Goal: Task Accomplishment & Management: Complete application form

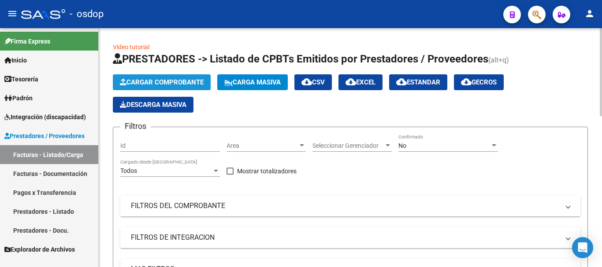
click at [152, 83] on span "Cargar Comprobante" at bounding box center [162, 82] width 84 height 8
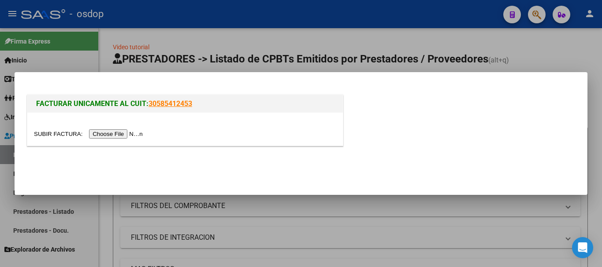
click at [128, 133] on input "file" at bounding box center [89, 133] width 111 height 9
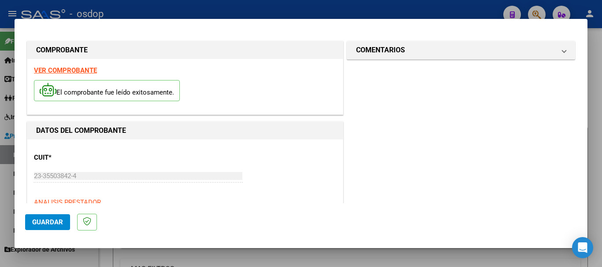
scroll to position [88, 0]
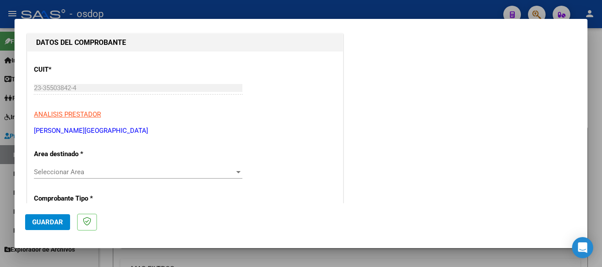
click at [152, 175] on span "Seleccionar Area" at bounding box center [134, 172] width 200 height 8
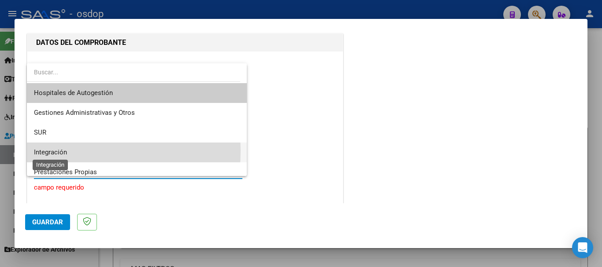
click at [53, 151] on span "Integración" at bounding box center [50, 152] width 33 height 8
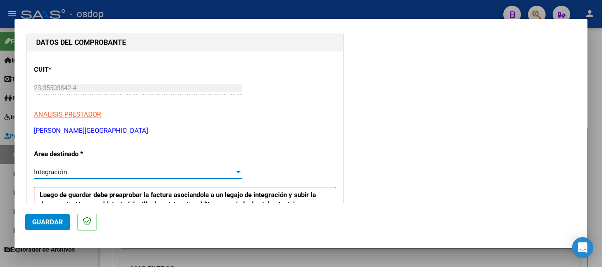
scroll to position [176, 0]
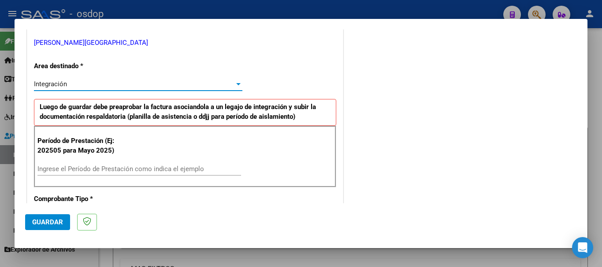
click at [107, 168] on input "Ingrese el Período de Prestación como indica el ejemplo" at bounding box center [138, 169] width 203 height 8
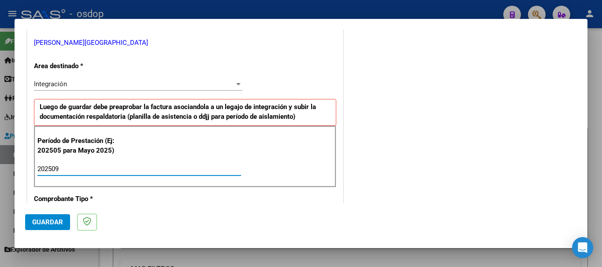
type input "202509"
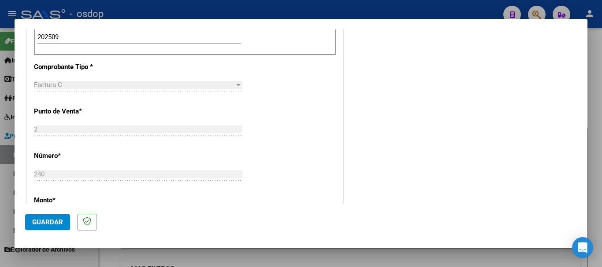
scroll to position [440, 0]
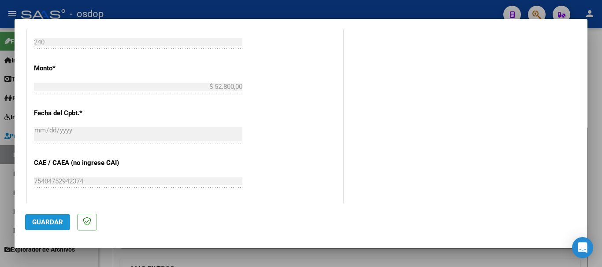
click at [44, 228] on button "Guardar" at bounding box center [47, 222] width 45 height 16
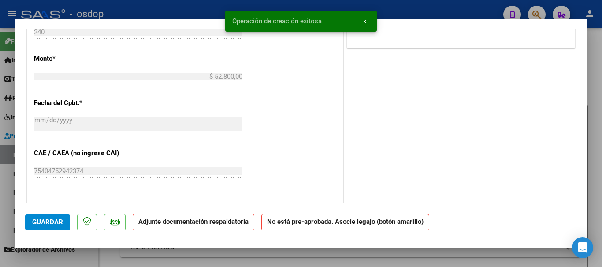
scroll to position [0, 0]
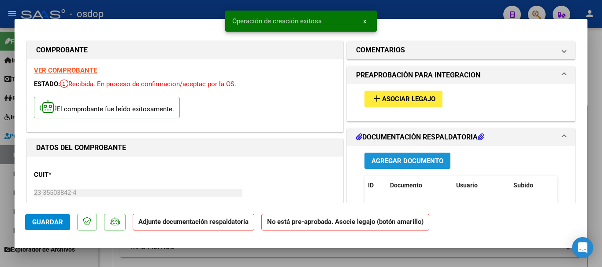
click at [396, 163] on span "Agregar Documento" at bounding box center [407, 161] width 72 height 8
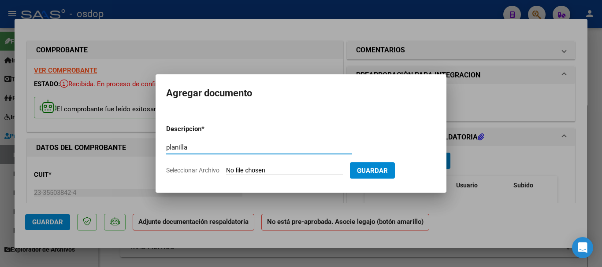
type input "planilla"
click at [217, 170] on span "Seleccionar Archivo" at bounding box center [192, 170] width 53 height 7
click at [226, 170] on input "Seleccionar Archivo" at bounding box center [284, 171] width 117 height 8
type input "C:\fakepath\ASISTENCIA DE SEPTIEMBRE.pdf"
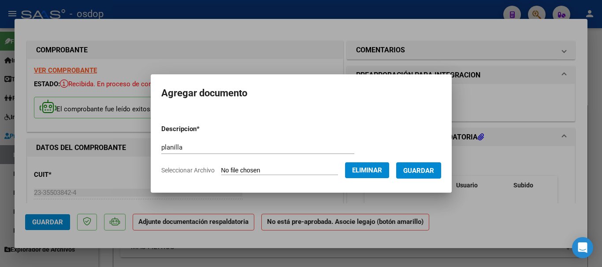
click at [419, 177] on button "Guardar" at bounding box center [418, 171] width 45 height 16
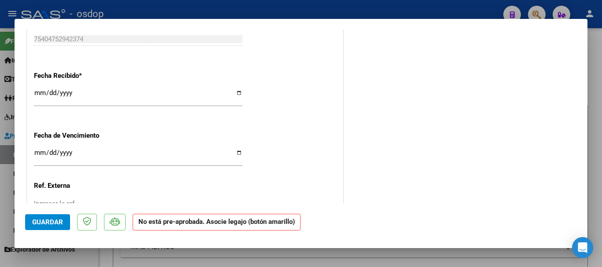
scroll to position [617, 0]
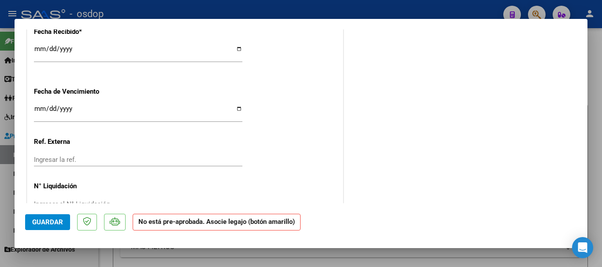
click at [61, 217] on button "Guardar" at bounding box center [47, 222] width 45 height 16
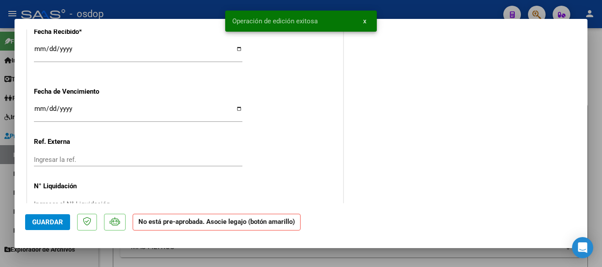
click at [414, 10] on div at bounding box center [301, 133] width 602 height 267
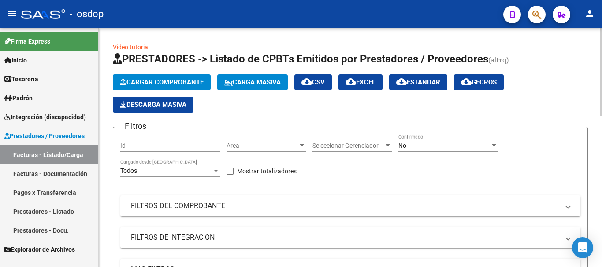
scroll to position [220, 0]
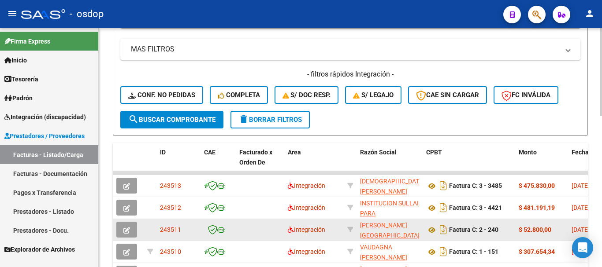
click at [127, 228] on icon "button" at bounding box center [126, 230] width 7 height 7
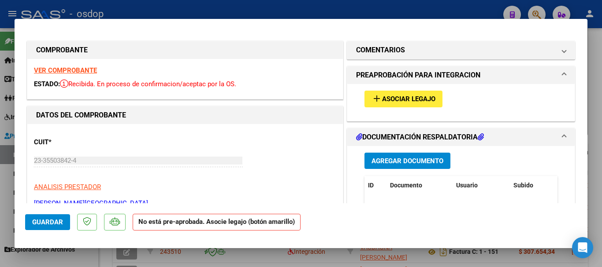
click at [392, 99] on span "Asociar Legajo" at bounding box center [408, 100] width 53 height 8
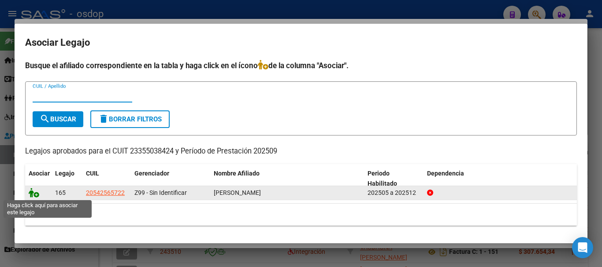
click at [34, 192] on icon at bounding box center [34, 193] width 11 height 10
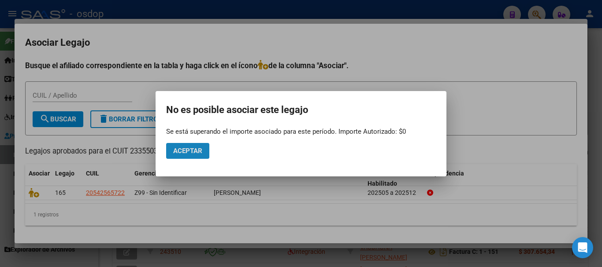
click at [189, 151] on span "Aceptar" at bounding box center [187, 151] width 29 height 8
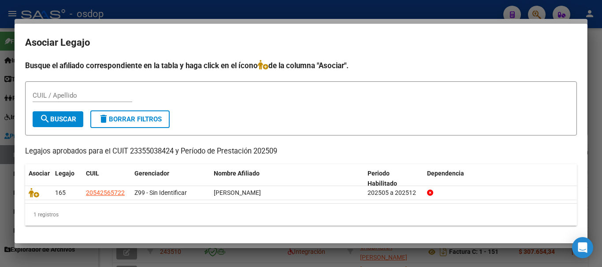
click at [378, 13] on div at bounding box center [301, 133] width 602 height 267
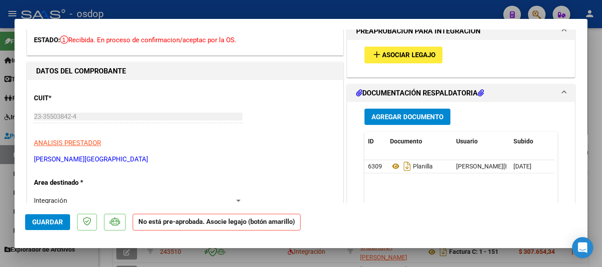
scroll to position [0, 0]
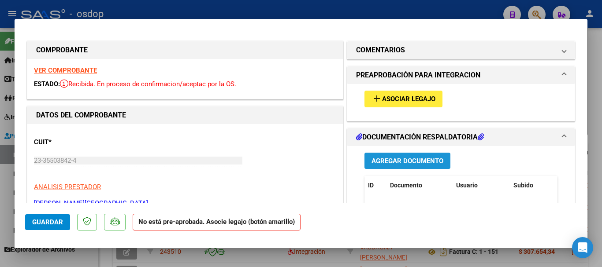
click at [399, 161] on span "Agregar Documento" at bounding box center [407, 161] width 72 height 8
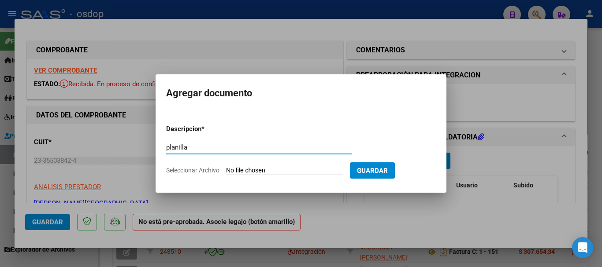
type input "planilla"
click at [203, 171] on span "Seleccionar Archivo" at bounding box center [192, 170] width 53 height 7
click at [226, 171] on input "Seleccionar Archivo" at bounding box center [284, 171] width 117 height 8
type input "C:\fakepath\ASISTENCIA DE SEPTIEMBRE.pdf"
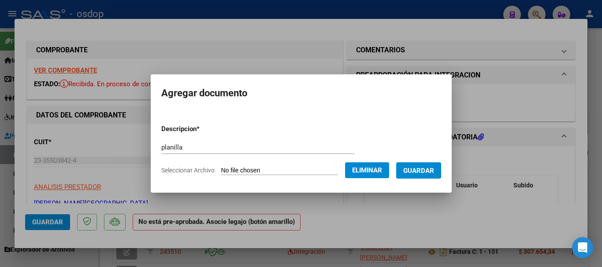
click at [434, 167] on span "Guardar" at bounding box center [418, 171] width 31 height 8
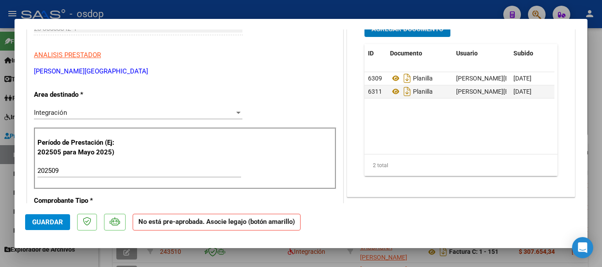
scroll to position [88, 0]
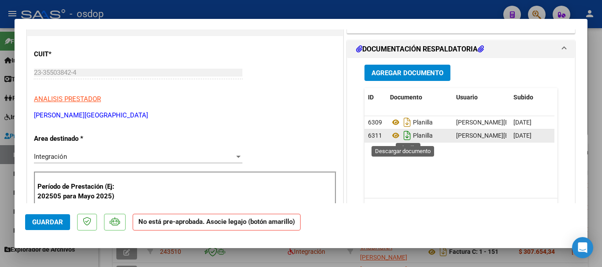
click at [404, 133] on icon "Descargar documento" at bounding box center [406, 136] width 11 height 14
click at [51, 225] on span "Guardar" at bounding box center [47, 222] width 31 height 8
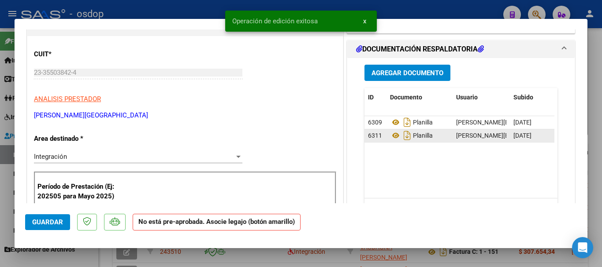
click at [414, 4] on div at bounding box center [301, 133] width 602 height 267
type input "$ 0,00"
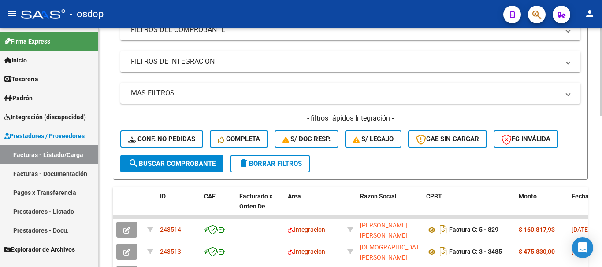
scroll to position [220, 0]
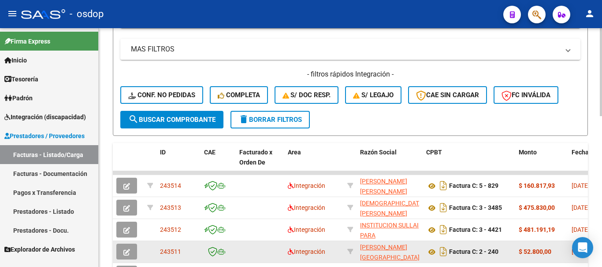
click at [128, 250] on icon "button" at bounding box center [126, 252] width 7 height 7
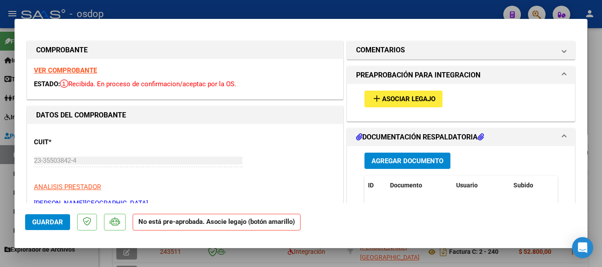
click at [382, 103] on span "Asociar Legajo" at bounding box center [408, 100] width 53 height 8
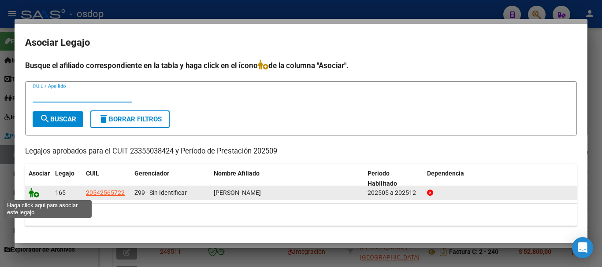
click at [32, 194] on icon at bounding box center [34, 193] width 11 height 10
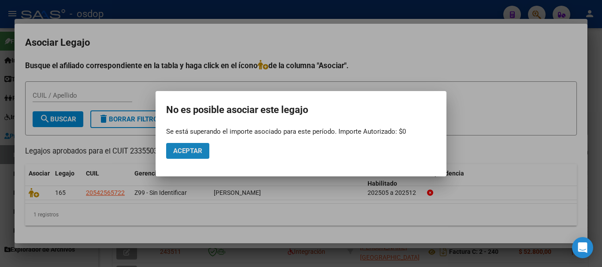
click at [182, 148] on span "Aceptar" at bounding box center [187, 151] width 29 height 8
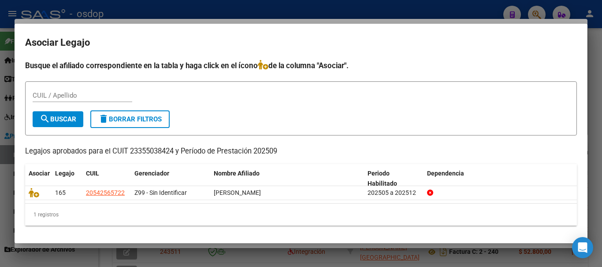
click at [239, 11] on div at bounding box center [301, 133] width 602 height 267
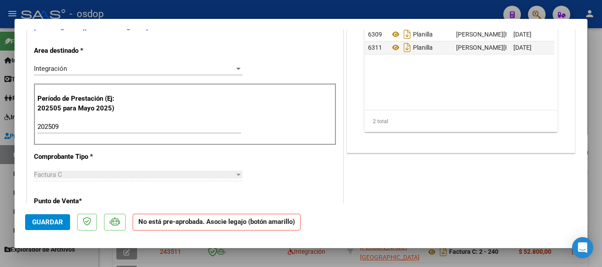
scroll to position [132, 0]
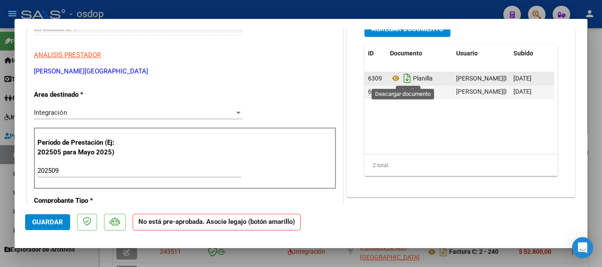
click at [402, 77] on icon "Descargar documento" at bounding box center [406, 78] width 11 height 14
click at [461, 192] on div "Agregar Documento ID Documento Usuario Subido Acción 6309 Planilla [PERSON_NAME…" at bounding box center [460, 105] width 227 height 183
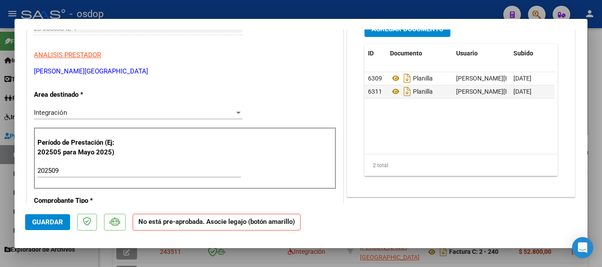
drag, startPoint x: 522, startPoint y: 78, endPoint x: 540, endPoint y: 118, distance: 43.8
click at [540, 118] on datatable-body "6309 Planilla [PERSON_NAME][EMAIL_ADDRESS][PERSON_NAME][DOMAIN_NAME] - [PERSON_…" at bounding box center [459, 113] width 190 height 82
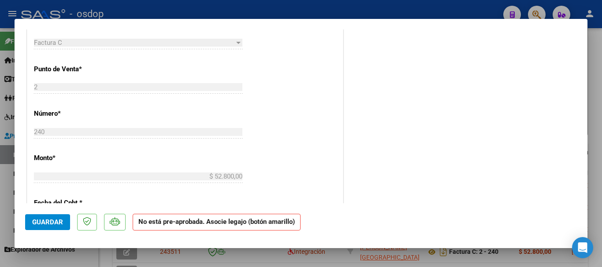
scroll to position [484, 0]
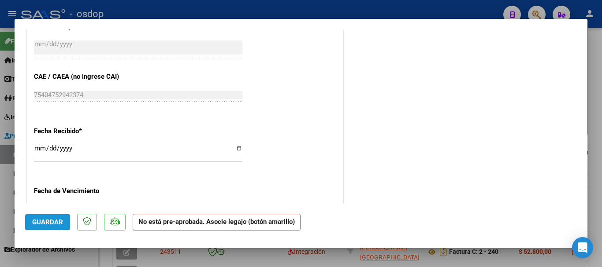
click at [51, 223] on span "Guardar" at bounding box center [47, 222] width 31 height 8
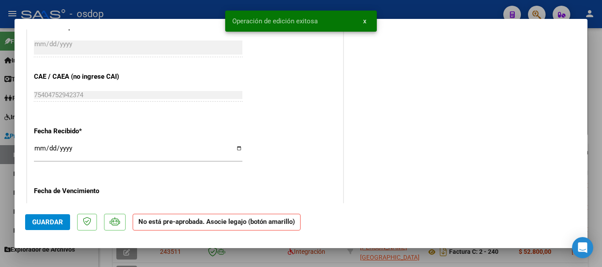
click at [397, 11] on div at bounding box center [301, 133] width 602 height 267
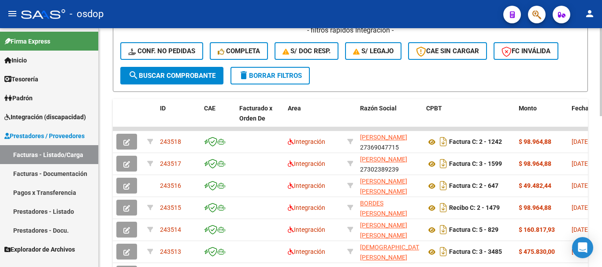
scroll to position [308, 0]
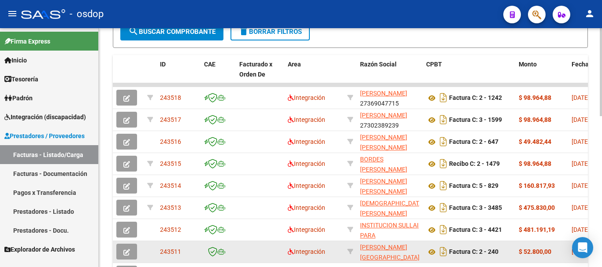
click at [129, 254] on icon "button" at bounding box center [126, 252] width 7 height 7
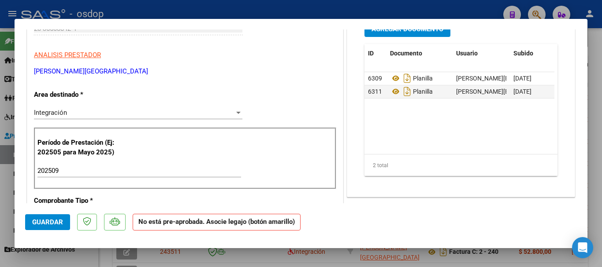
scroll to position [0, 0]
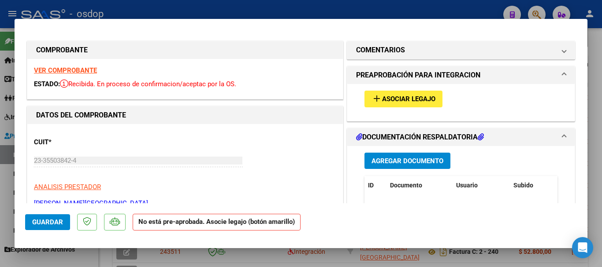
click at [322, 11] on div at bounding box center [301, 133] width 602 height 267
type input "$ 0,00"
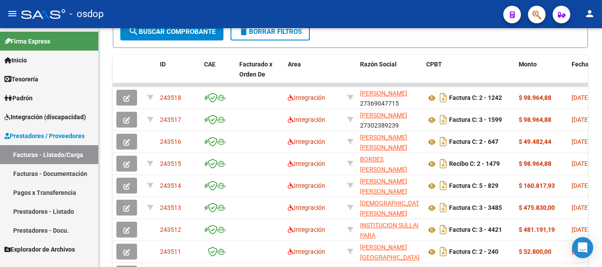
scroll to position [308, 0]
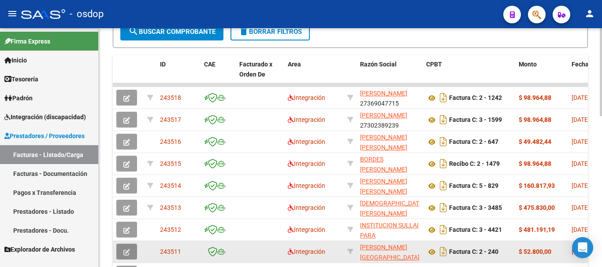
click at [129, 250] on icon "button" at bounding box center [126, 252] width 7 height 7
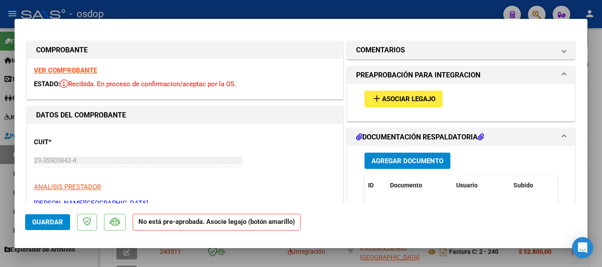
click at [390, 96] on span "Asociar Legajo" at bounding box center [408, 100] width 53 height 8
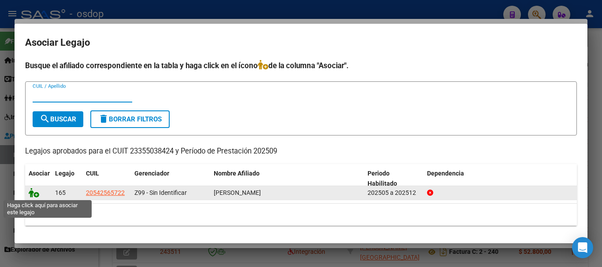
click at [34, 196] on icon at bounding box center [34, 193] width 11 height 10
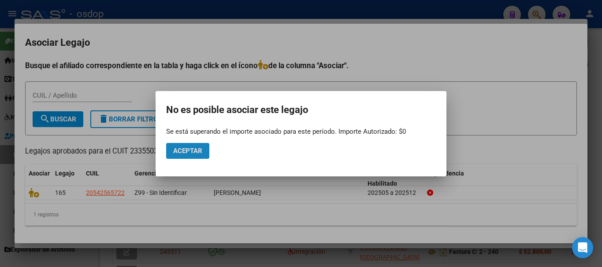
click at [170, 151] on button "Aceptar" at bounding box center [187, 151] width 43 height 16
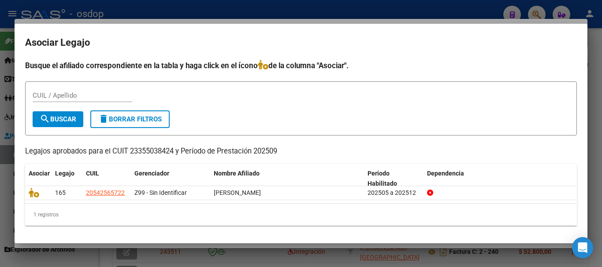
click at [305, 1] on div at bounding box center [301, 133] width 602 height 267
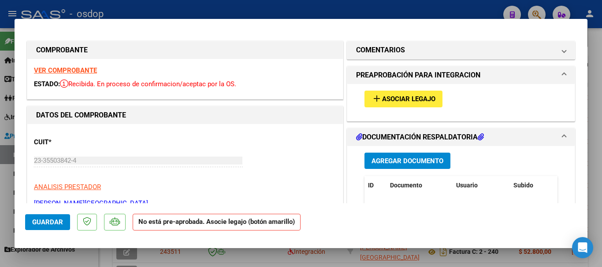
click at [304, 4] on div at bounding box center [301, 133] width 602 height 267
type input "$ 0,00"
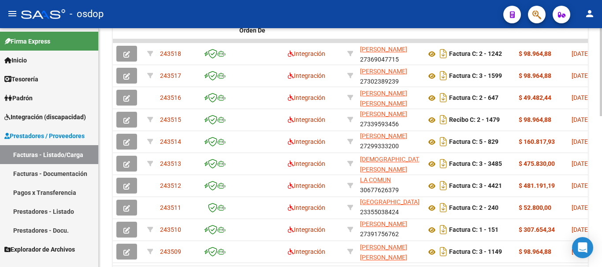
scroll to position [409, 0]
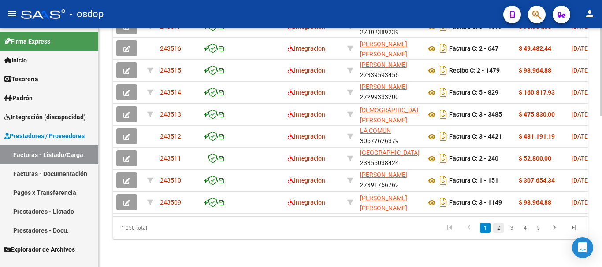
click at [499, 226] on link "2" at bounding box center [498, 228] width 11 height 10
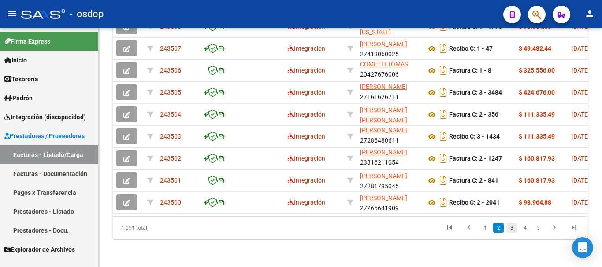
click at [509, 228] on link "3" at bounding box center [511, 228] width 11 height 10
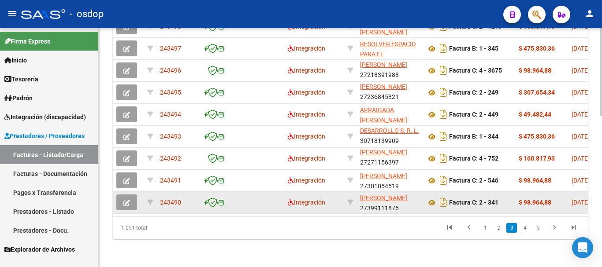
scroll to position [0, 0]
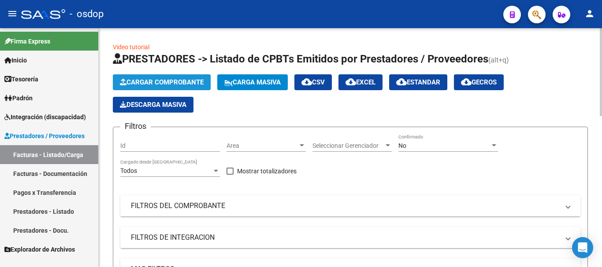
click at [163, 84] on span "Cargar Comprobante" at bounding box center [162, 82] width 84 height 8
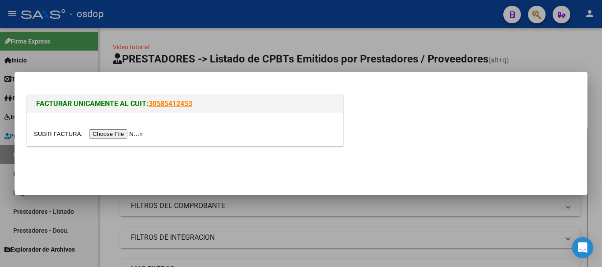
click at [137, 132] on input "file" at bounding box center [89, 133] width 111 height 9
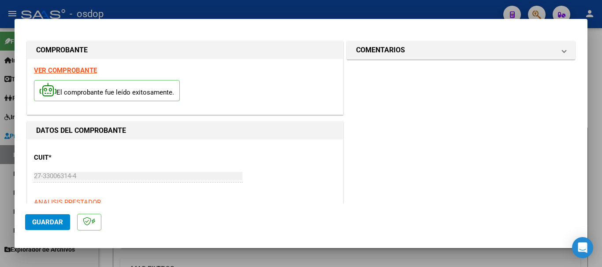
scroll to position [88, 0]
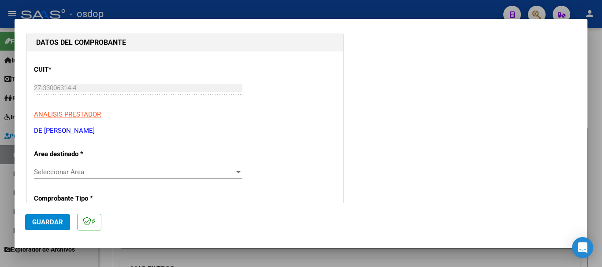
click at [162, 172] on span "Seleccionar Area" at bounding box center [134, 172] width 200 height 8
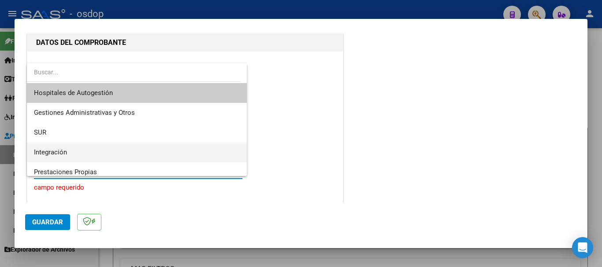
click at [112, 148] on span "Integración" at bounding box center [137, 153] width 206 height 20
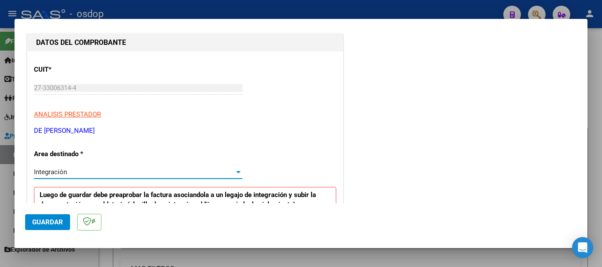
scroll to position [176, 0]
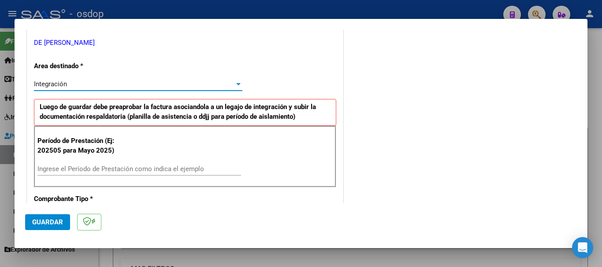
click at [138, 164] on div "Ingrese el Período de Prestación como indica el ejemplo" at bounding box center [138, 169] width 203 height 13
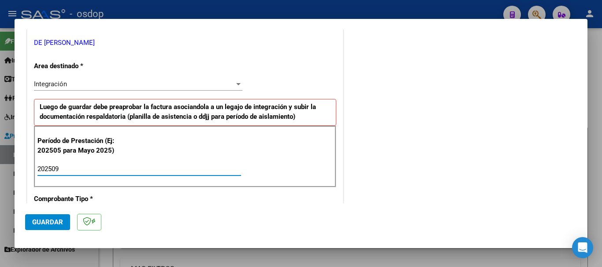
scroll to position [308, 0]
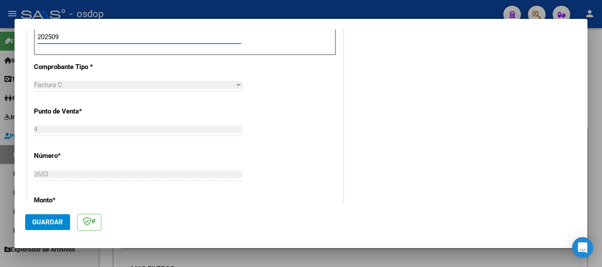
type input "202509"
click at [59, 225] on span "Guardar" at bounding box center [47, 222] width 31 height 8
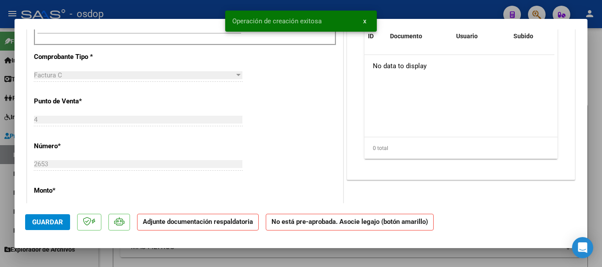
scroll to position [0, 0]
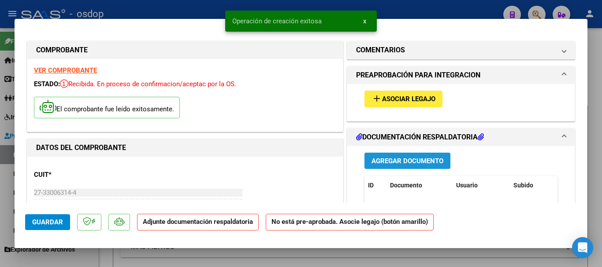
click at [387, 163] on span "Agregar Documento" at bounding box center [407, 161] width 72 height 8
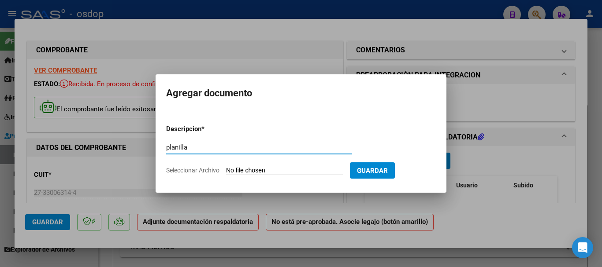
type input "planilla"
click at [208, 170] on span "Seleccionar Archivo" at bounding box center [192, 170] width 53 height 7
click at [226, 170] on input "Seleccionar Archivo" at bounding box center [284, 171] width 117 height 8
type input "C:\fakepath\Planilla [PERSON_NAME].pdf"
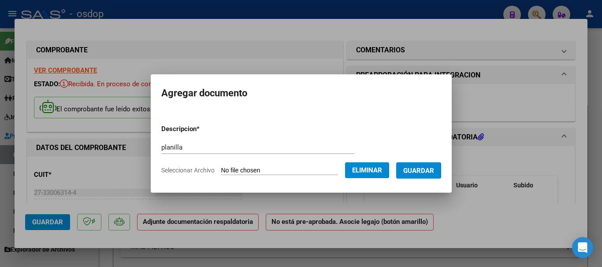
click at [420, 172] on span "Guardar" at bounding box center [418, 171] width 31 height 8
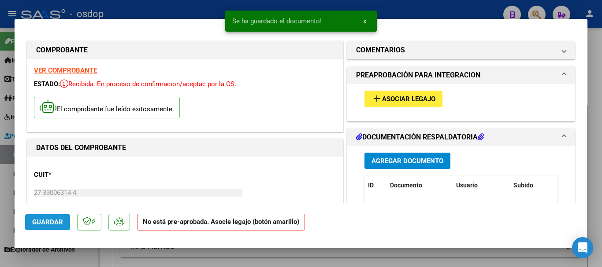
click at [66, 218] on button "Guardar" at bounding box center [47, 222] width 45 height 16
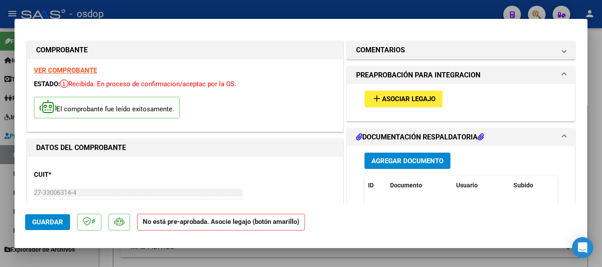
click at [396, 100] on span "Asociar Legajo" at bounding box center [408, 100] width 53 height 8
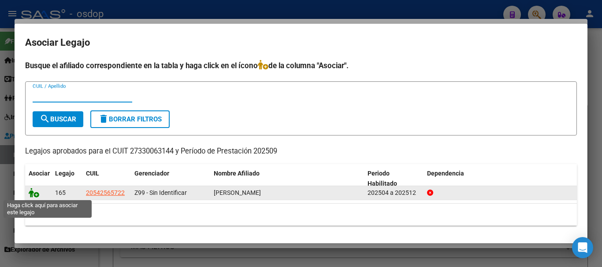
click at [32, 194] on icon at bounding box center [34, 193] width 11 height 10
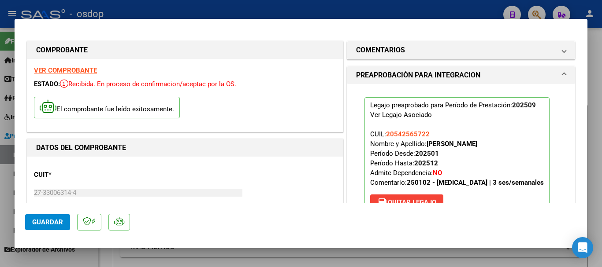
click at [325, 7] on div at bounding box center [301, 133] width 602 height 267
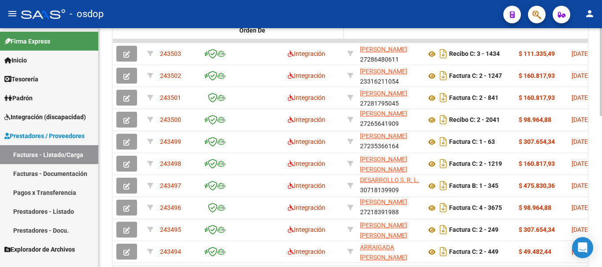
scroll to position [409, 0]
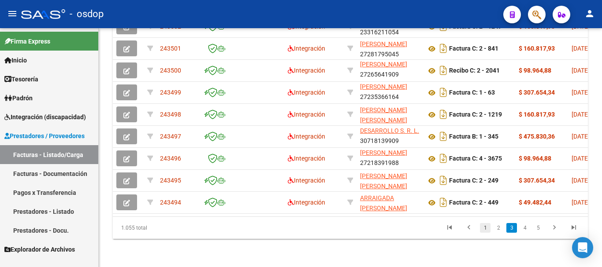
click at [484, 226] on link "1" at bounding box center [485, 228] width 11 height 10
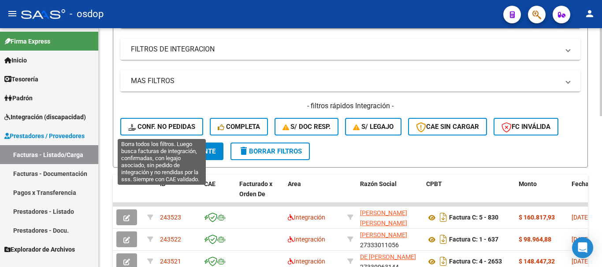
scroll to position [0, 0]
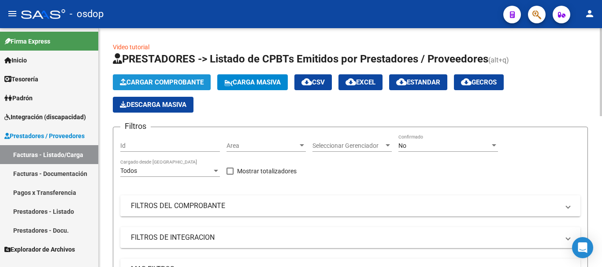
click at [184, 79] on span "Cargar Comprobante" at bounding box center [162, 82] width 84 height 8
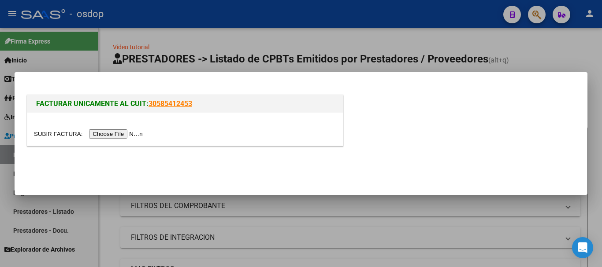
click at [135, 134] on input "file" at bounding box center [89, 133] width 111 height 9
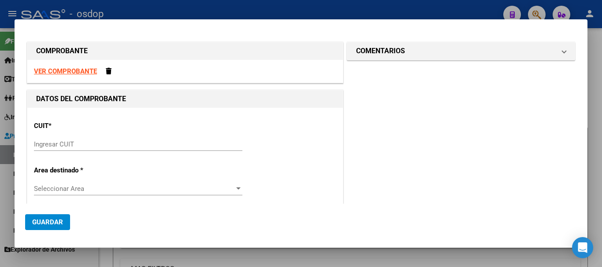
click at [308, 7] on div at bounding box center [301, 133] width 602 height 267
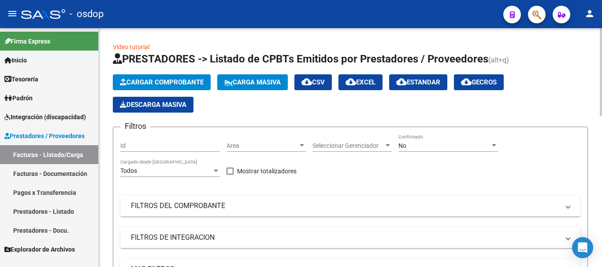
click at [168, 82] on span "Cargar Comprobante" at bounding box center [162, 82] width 84 height 8
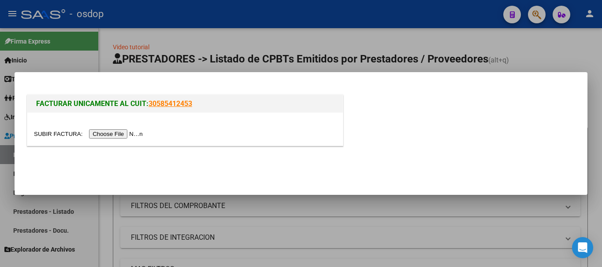
click at [138, 130] on input "file" at bounding box center [89, 133] width 111 height 9
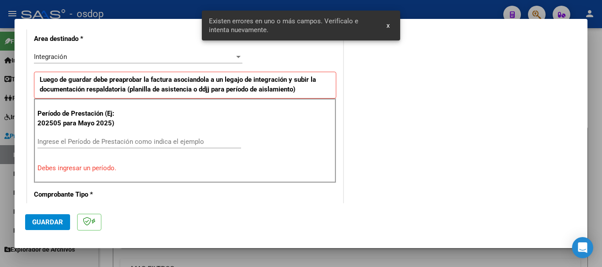
scroll to position [220, 0]
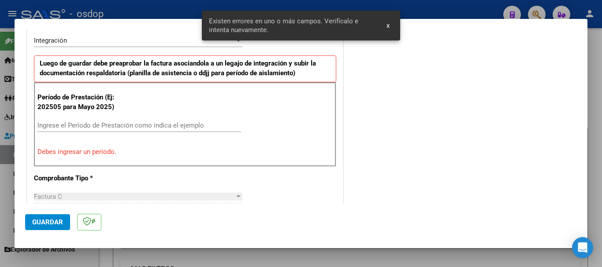
click at [149, 122] on input "Ingrese el Período de Prestación como indica el ejemplo" at bounding box center [138, 126] width 203 height 8
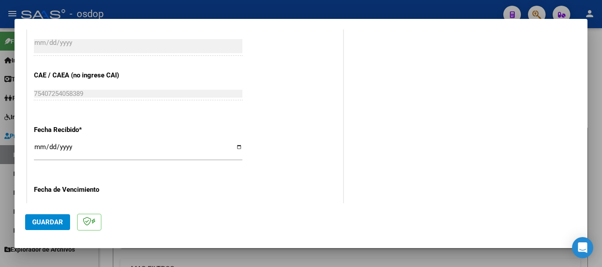
scroll to position [651, 0]
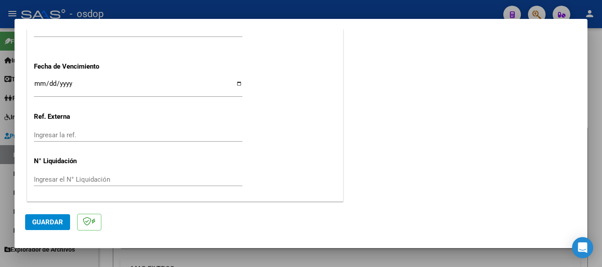
type input "202509"
click at [54, 228] on button "Guardar" at bounding box center [47, 222] width 45 height 16
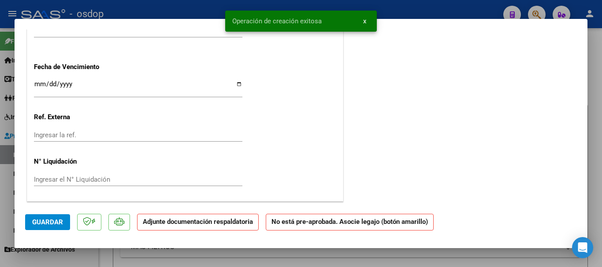
scroll to position [0, 0]
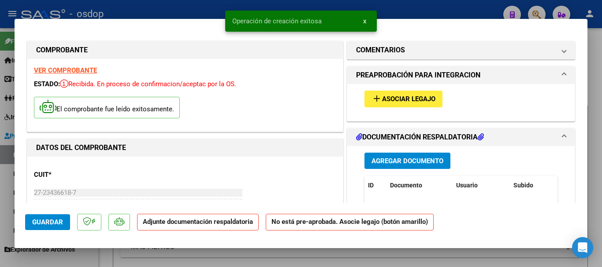
click at [374, 163] on span "Agregar Documento" at bounding box center [407, 161] width 72 height 8
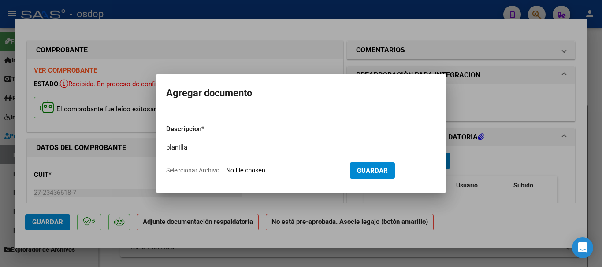
type input "planilla"
click at [187, 170] on span "Seleccionar Archivo" at bounding box center [192, 170] width 53 height 7
click at [226, 170] on input "Seleccionar Archivo" at bounding box center [284, 171] width 117 height 8
type input "C:\fakepath\CamScanner [DATE] 10.19.pdf"
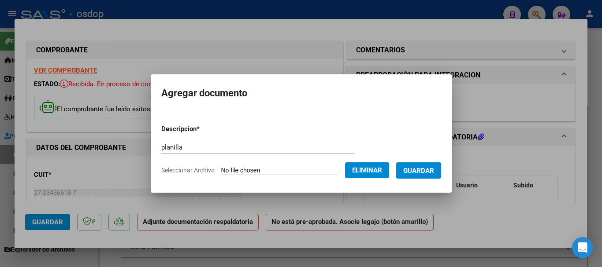
click at [434, 171] on span "Guardar" at bounding box center [418, 171] width 31 height 8
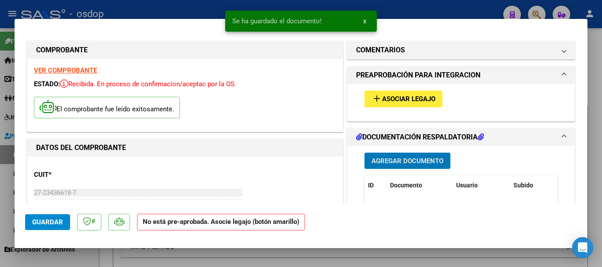
click at [53, 222] on span "Guardar" at bounding box center [47, 222] width 31 height 8
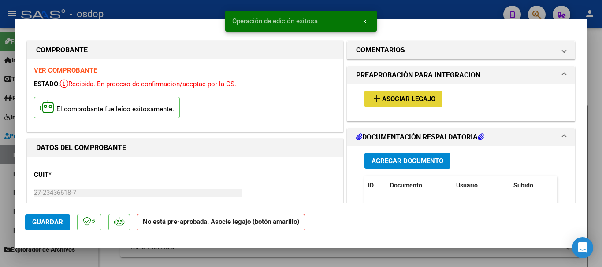
click at [405, 99] on span "Asociar Legajo" at bounding box center [408, 100] width 53 height 8
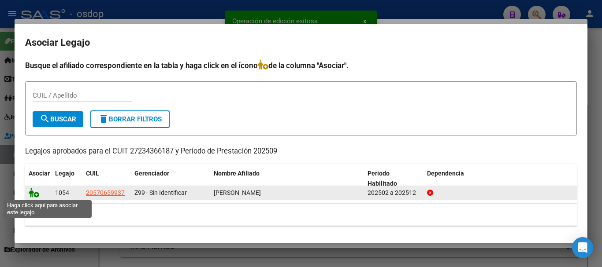
click at [33, 194] on icon at bounding box center [34, 193] width 11 height 10
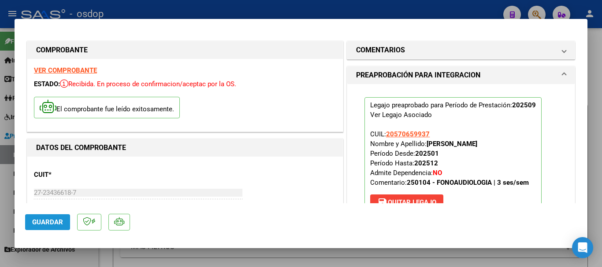
click at [51, 218] on span "Guardar" at bounding box center [47, 222] width 31 height 8
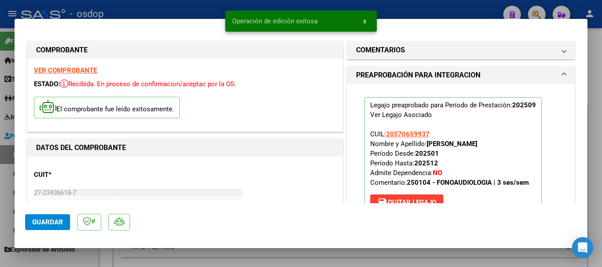
click at [391, 12] on div at bounding box center [301, 133] width 602 height 267
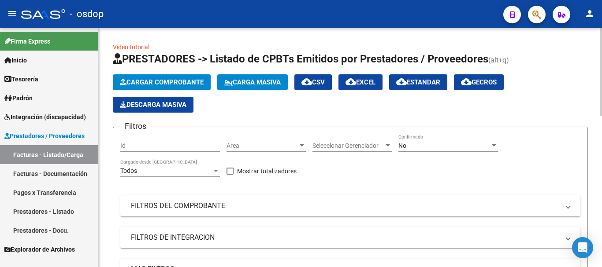
click at [152, 82] on span "Cargar Comprobante" at bounding box center [162, 82] width 84 height 8
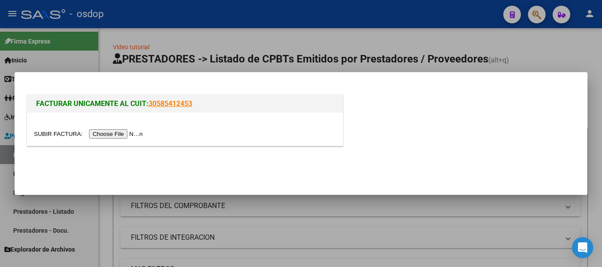
click at [118, 136] on input "file" at bounding box center [89, 133] width 111 height 9
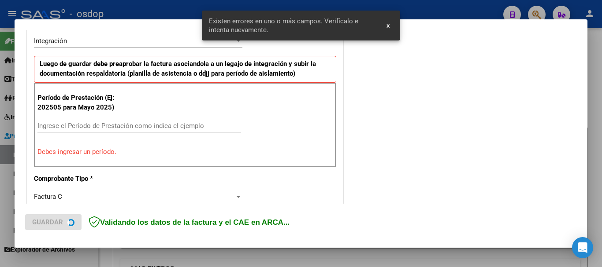
scroll to position [220, 0]
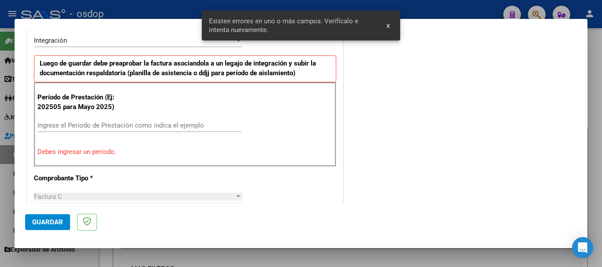
click at [137, 126] on input "Ingrese el Período de Prestación como indica el ejemplo" at bounding box center [138, 126] width 203 height 8
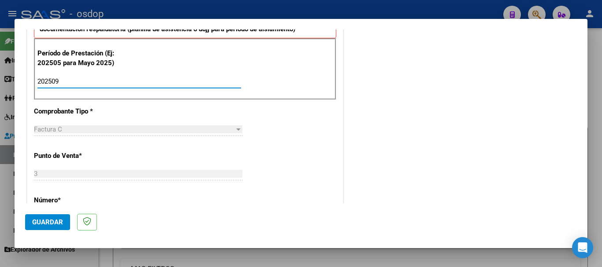
scroll to position [484, 0]
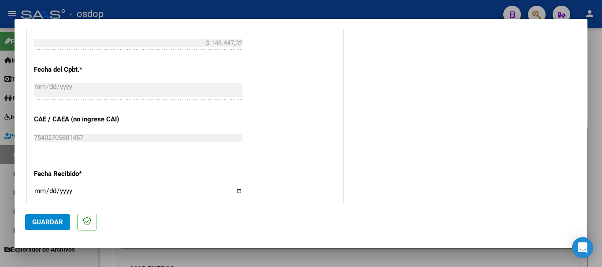
type input "202509"
click at [39, 226] on span "Guardar" at bounding box center [47, 222] width 31 height 8
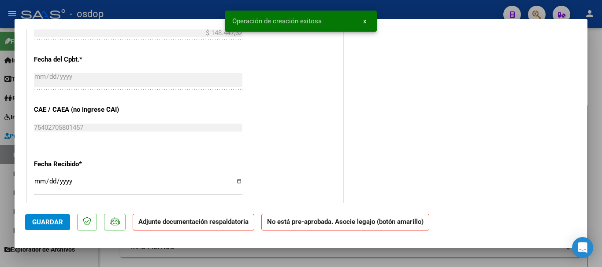
scroll to position [0, 0]
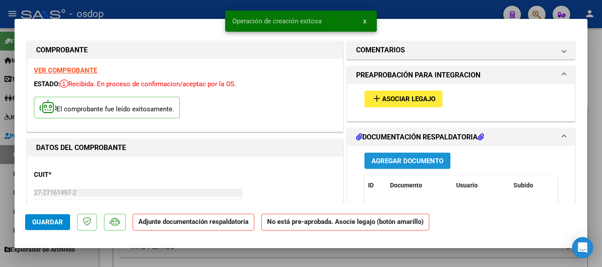
click at [377, 160] on span "Agregar Documento" at bounding box center [407, 161] width 72 height 8
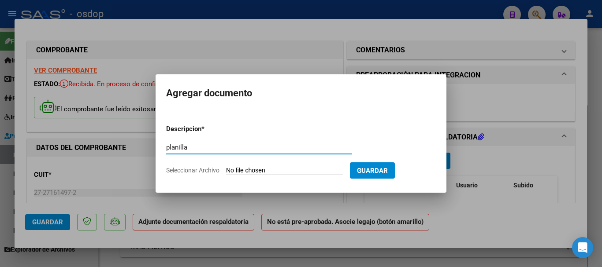
type input "planilla"
click at [248, 173] on input "Seleccionar Archivo" at bounding box center [284, 171] width 117 height 8
type input "C:\fakepath\planilla [DATE].pdf"
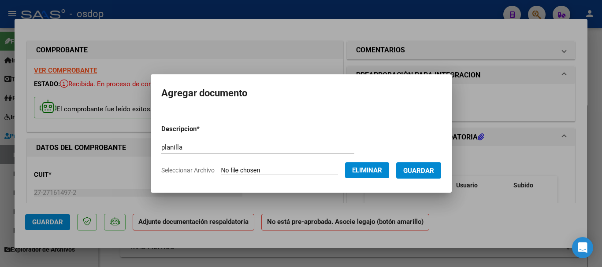
click at [410, 165] on button "Guardar" at bounding box center [418, 171] width 45 height 16
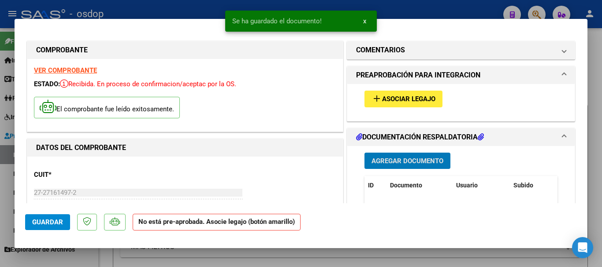
click at [61, 220] on span "Guardar" at bounding box center [47, 222] width 31 height 8
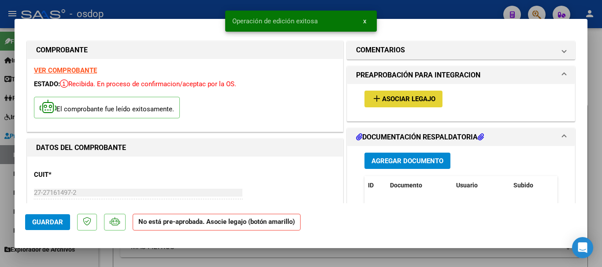
click at [371, 97] on mat-icon "add" at bounding box center [376, 98] width 11 height 11
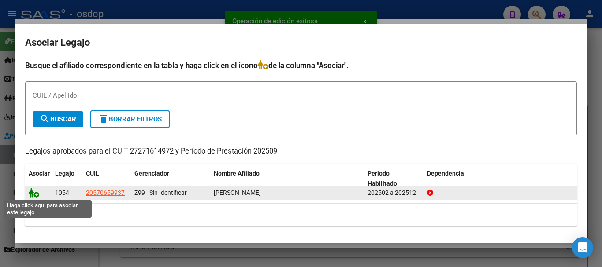
click at [32, 191] on icon at bounding box center [34, 193] width 11 height 10
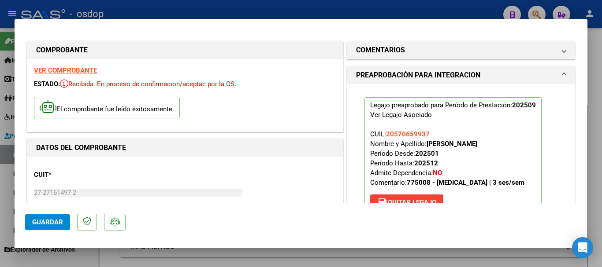
scroll to position [88, 0]
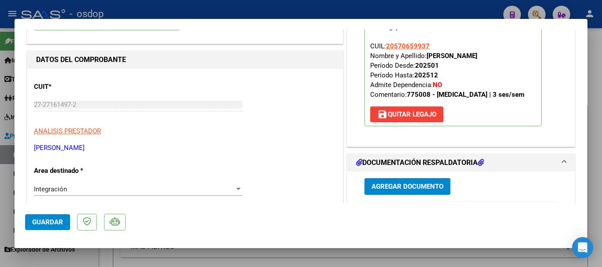
click at [28, 218] on button "Guardar" at bounding box center [47, 222] width 45 height 16
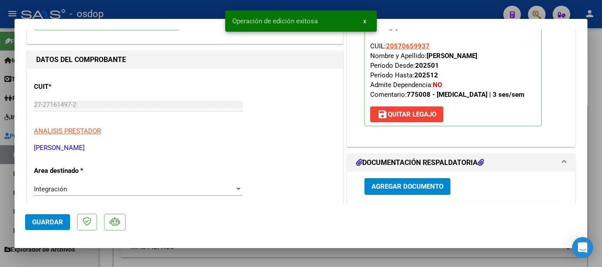
click at [392, 10] on div at bounding box center [301, 133] width 602 height 267
type input "$ 0,00"
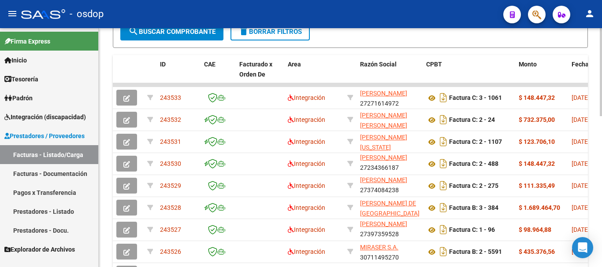
scroll to position [409, 0]
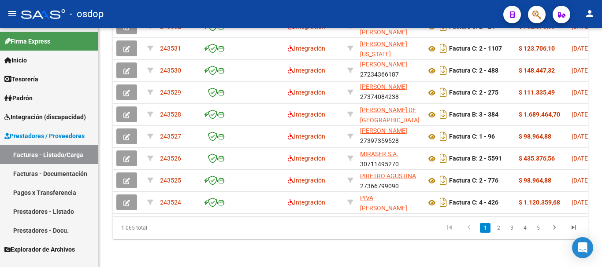
click at [499, 228] on link "2" at bounding box center [498, 228] width 11 height 10
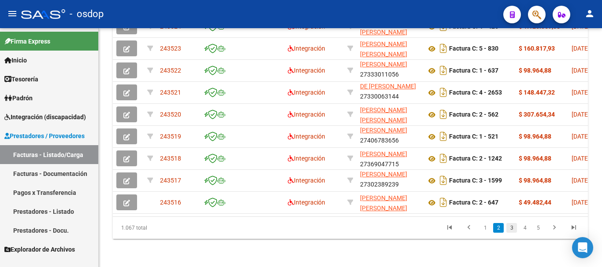
click at [512, 229] on link "3" at bounding box center [511, 228] width 11 height 10
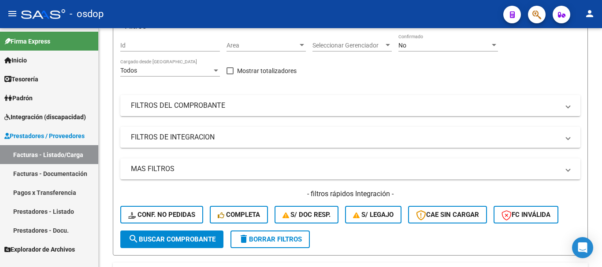
scroll to position [0, 0]
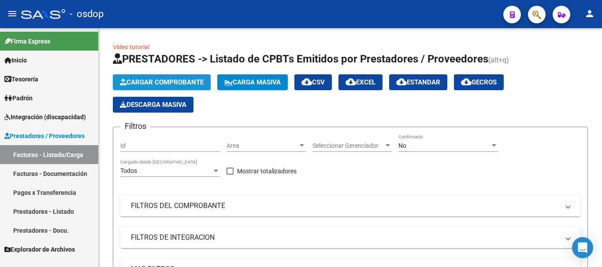
click at [187, 79] on span "Cargar Comprobante" at bounding box center [162, 82] width 84 height 8
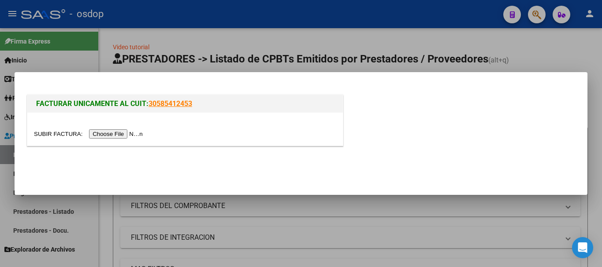
click at [102, 134] on input "file" at bounding box center [89, 133] width 111 height 9
click at [95, 131] on input "file" at bounding box center [89, 133] width 111 height 9
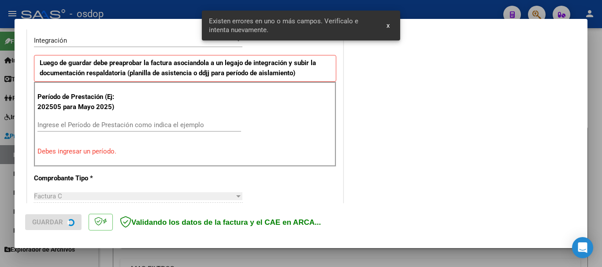
scroll to position [220, 0]
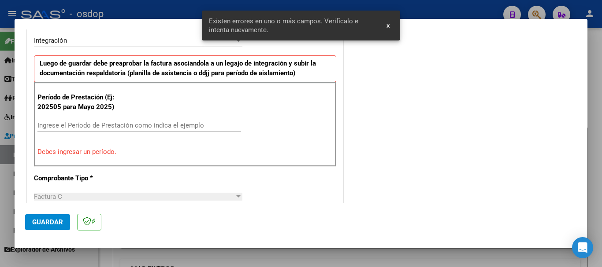
click at [118, 126] on input "Ingrese el Período de Prestación como indica el ejemplo" at bounding box center [138, 126] width 203 height 8
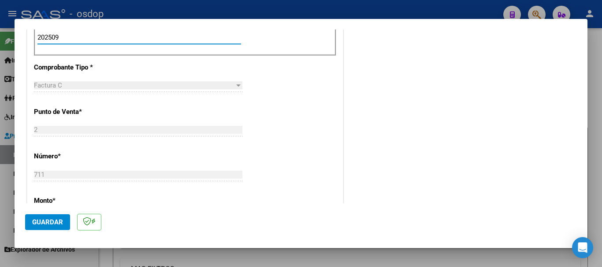
scroll to position [528, 0]
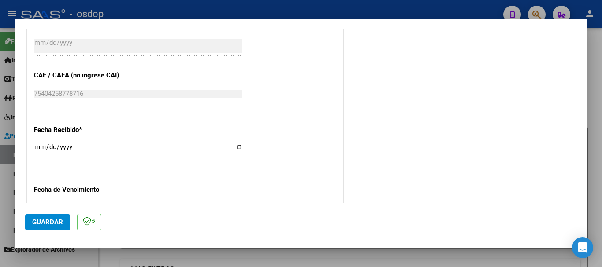
type input "202509"
click at [61, 222] on span "Guardar" at bounding box center [47, 222] width 31 height 8
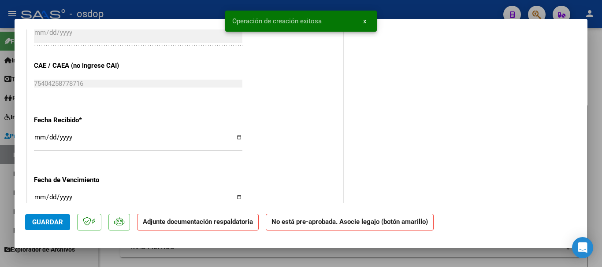
scroll to position [0, 0]
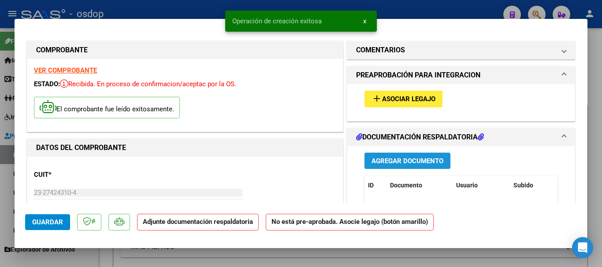
click at [383, 166] on button "Agregar Documento" at bounding box center [407, 161] width 86 height 16
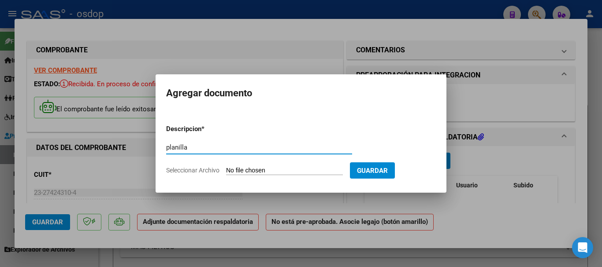
type input "planilla"
click at [215, 172] on span "Seleccionar Archivo" at bounding box center [192, 170] width 53 height 7
click at [226, 172] on input "Seleccionar Archivo" at bounding box center [284, 171] width 117 height 8
type input "C:\fakepath\asi [PERSON_NAME].pdf"
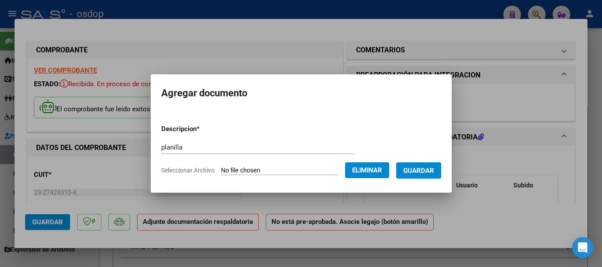
click at [417, 170] on span "Guardar" at bounding box center [418, 171] width 31 height 8
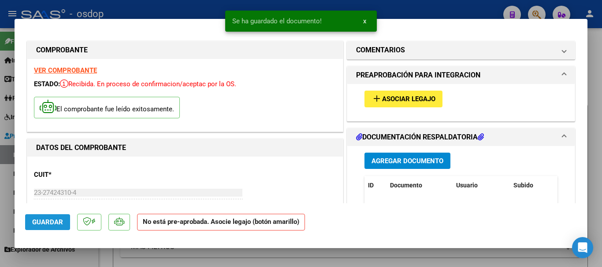
click at [48, 218] on span "Guardar" at bounding box center [47, 222] width 31 height 8
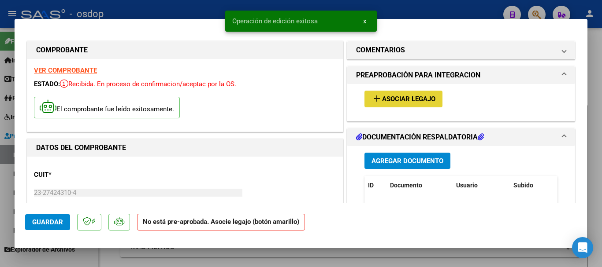
click at [398, 95] on span "add Asociar Legajo" at bounding box center [403, 99] width 64 height 8
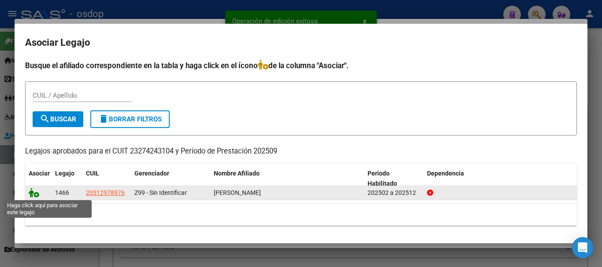
click at [32, 196] on icon at bounding box center [34, 193] width 11 height 10
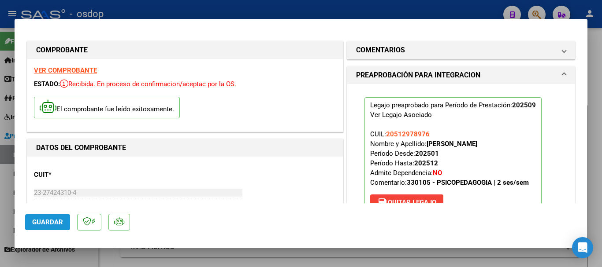
click at [52, 218] on span "Guardar" at bounding box center [47, 222] width 31 height 8
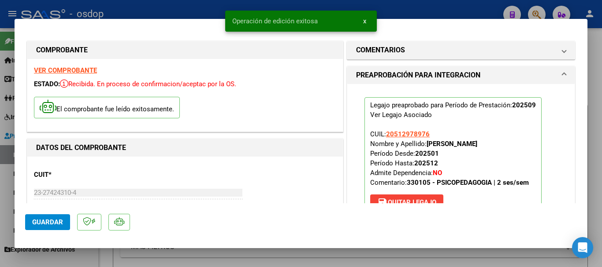
click at [248, 12] on snack-bar-container "Operación de edición exitosa x" at bounding box center [301, 21] width 152 height 21
click at [200, 15] on div at bounding box center [301, 133] width 602 height 267
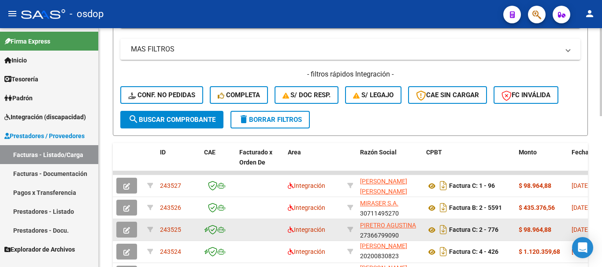
scroll to position [409, 0]
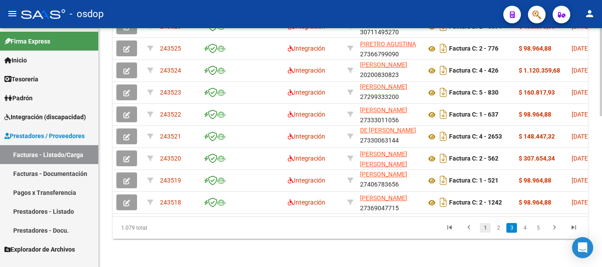
click at [481, 229] on link "1" at bounding box center [485, 228] width 11 height 10
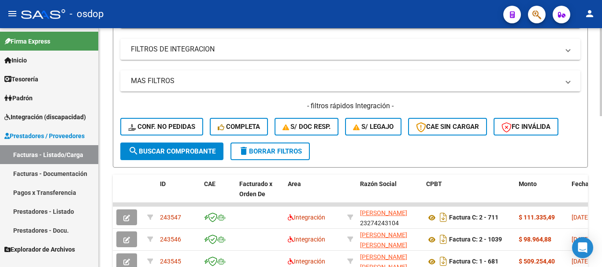
scroll to position [0, 0]
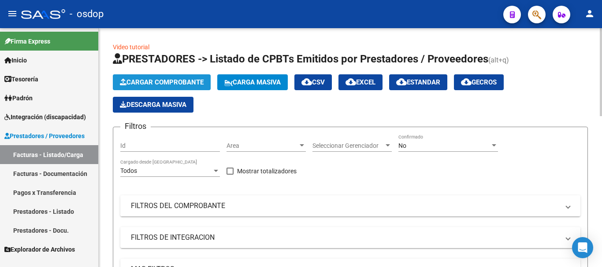
click at [156, 79] on span "Cargar Comprobante" at bounding box center [162, 82] width 84 height 8
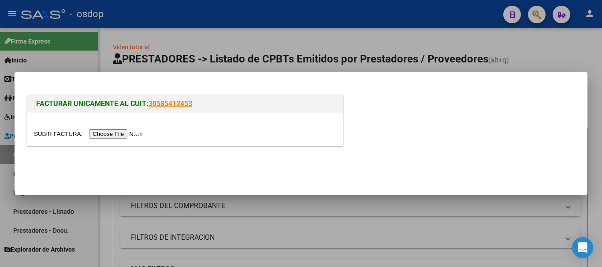
click at [137, 130] on input "file" at bounding box center [89, 133] width 111 height 9
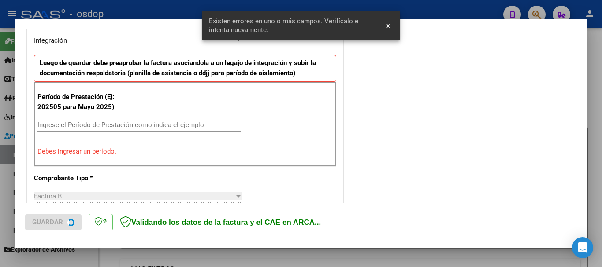
scroll to position [220, 0]
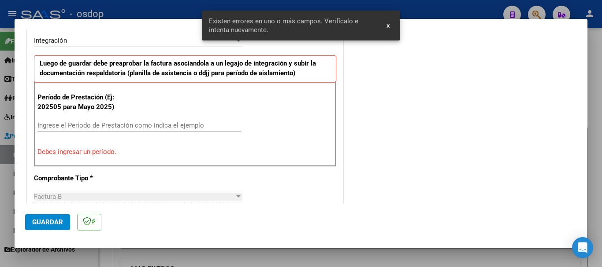
click at [106, 122] on input "Ingrese el Período de Prestación como indica el ejemplo" at bounding box center [138, 126] width 203 height 8
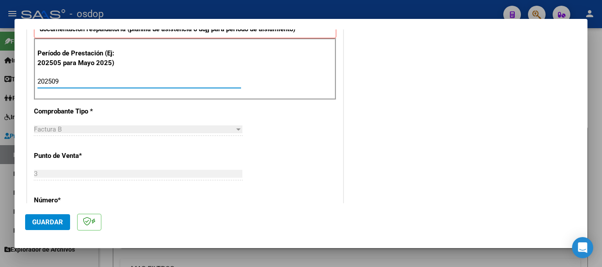
scroll to position [352, 0]
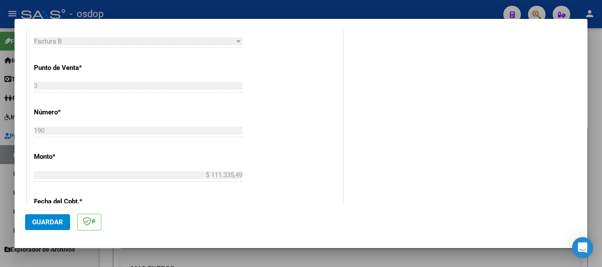
type input "202509"
click at [54, 215] on button "Guardar" at bounding box center [47, 222] width 45 height 16
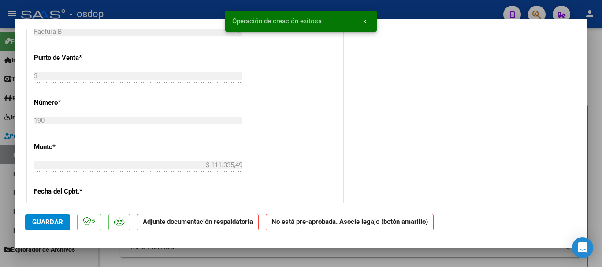
scroll to position [0, 0]
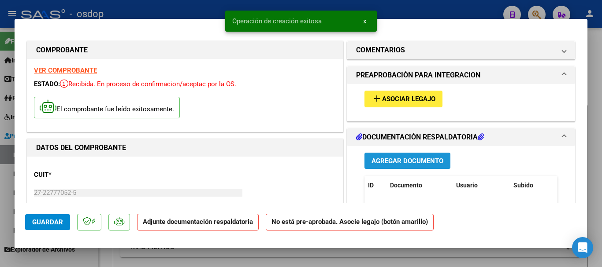
click at [403, 159] on span "Agregar Documento" at bounding box center [407, 161] width 72 height 8
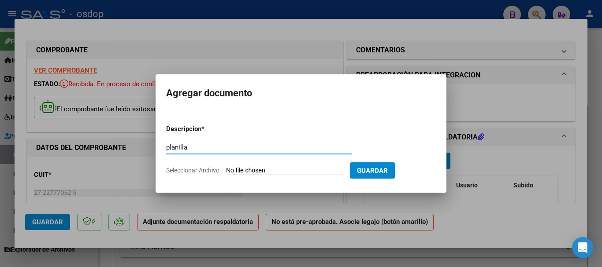
type input "planilla"
click at [204, 166] on app-file-uploader "Seleccionar Archivo" at bounding box center [258, 170] width 184 height 8
click at [255, 168] on input "Seleccionar Archivo" at bounding box center [284, 171] width 117 height 8
type input "C:\fakepath\asi les.pdf"
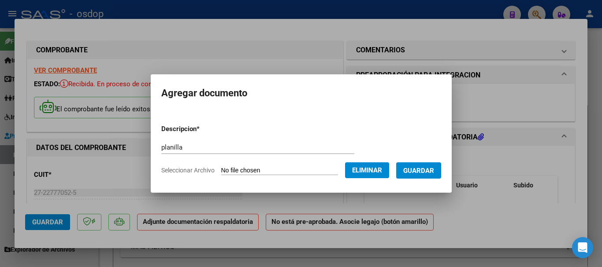
click at [414, 173] on span "Guardar" at bounding box center [418, 171] width 31 height 8
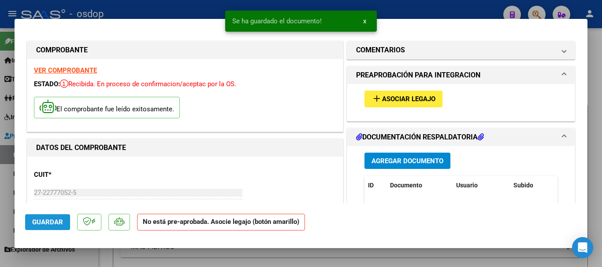
click at [45, 223] on span "Guardar" at bounding box center [47, 222] width 31 height 8
click at [404, 7] on div at bounding box center [301, 133] width 602 height 267
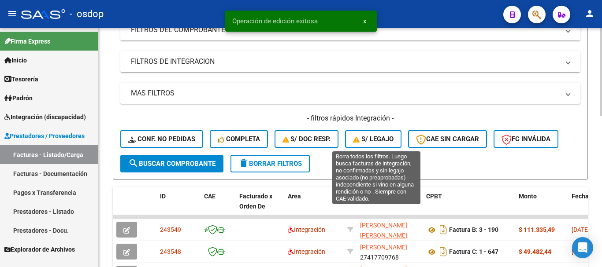
scroll to position [220, 0]
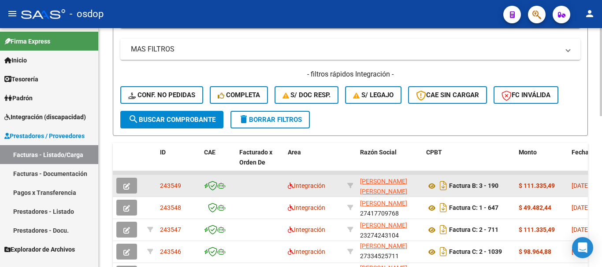
click at [131, 185] on button "button" at bounding box center [126, 186] width 21 height 16
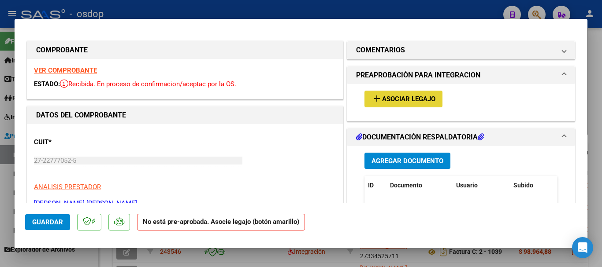
click at [396, 94] on button "add Asociar Legajo" at bounding box center [403, 99] width 78 height 16
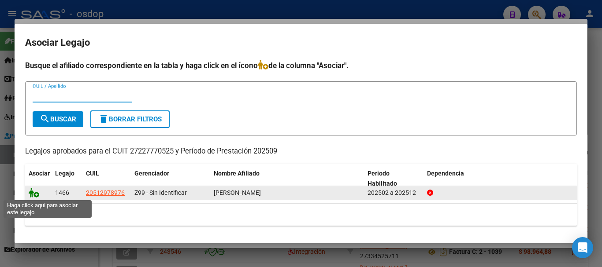
click at [29, 194] on icon at bounding box center [34, 193] width 11 height 10
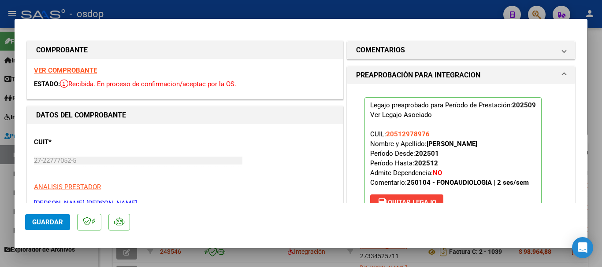
click at [62, 224] on span "Guardar" at bounding box center [47, 222] width 31 height 8
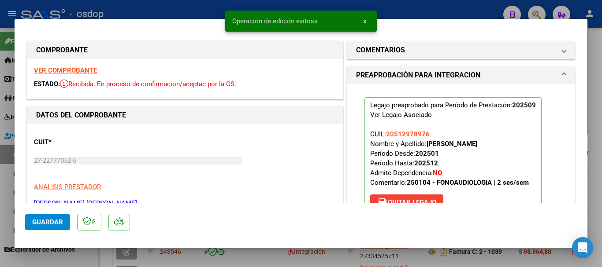
click at [403, 12] on div at bounding box center [301, 133] width 602 height 267
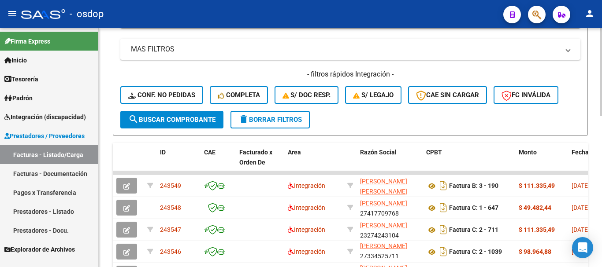
scroll to position [0, 0]
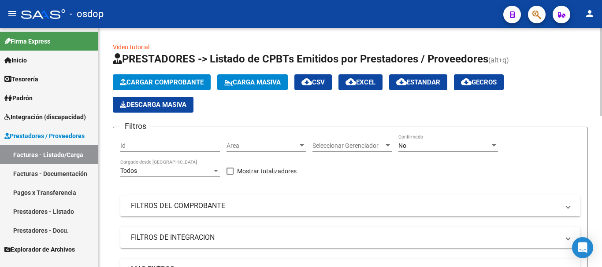
click at [169, 78] on button "Cargar Comprobante" at bounding box center [162, 82] width 98 height 16
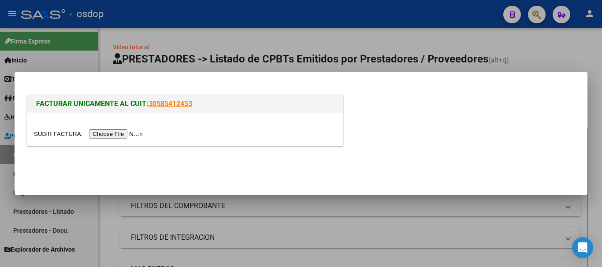
click at [127, 131] on input "file" at bounding box center [89, 133] width 111 height 9
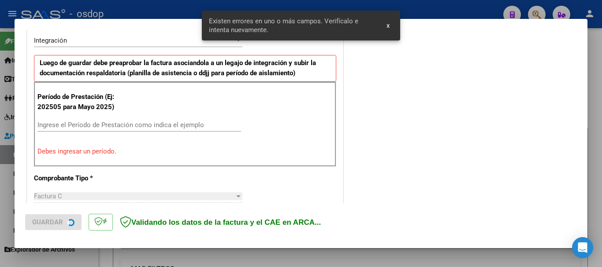
scroll to position [220, 0]
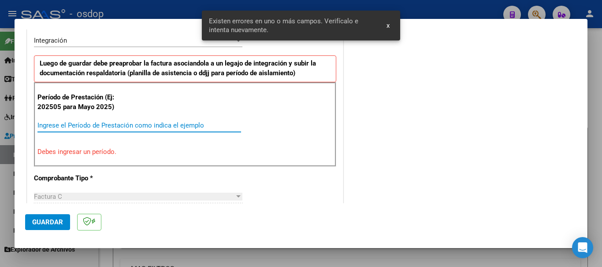
click at [117, 128] on input "Ingrese el Período de Prestación como indica el ejemplo" at bounding box center [138, 126] width 203 height 8
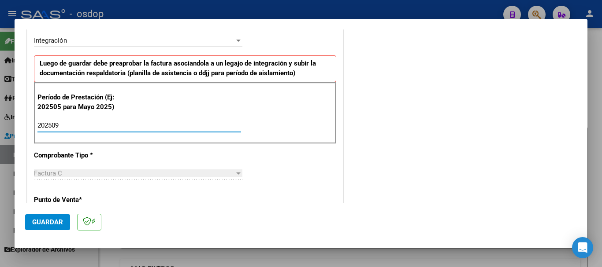
type input "202509"
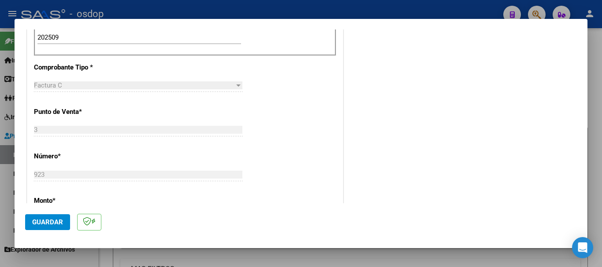
scroll to position [396, 0]
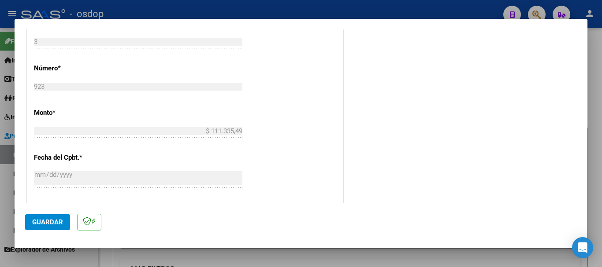
click at [54, 226] on span "Guardar" at bounding box center [47, 222] width 31 height 8
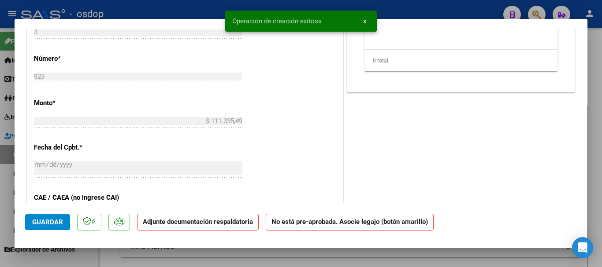
scroll to position [0, 0]
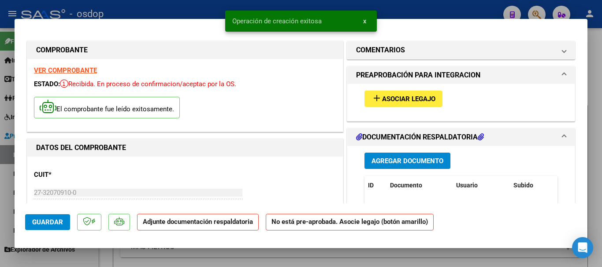
click at [374, 170] on div "Agregar Documento ID Documento Usuario Subido Acción No data to display 0 total…" at bounding box center [461, 234] width 206 height 176
click at [378, 157] on span "Agregar Documento" at bounding box center [407, 161] width 72 height 8
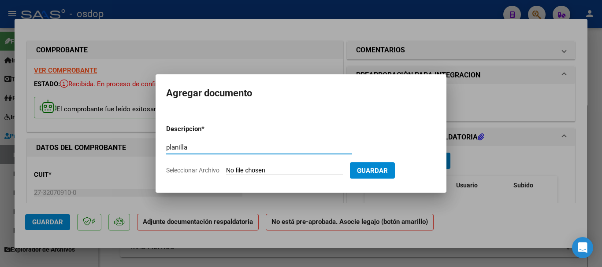
type input "planilla"
click at [197, 171] on span "Seleccionar Archivo" at bounding box center [192, 170] width 53 height 7
click at [226, 171] on input "Seleccionar Archivo" at bounding box center [284, 171] width 117 height 8
click at [203, 171] on span "Seleccionar Archivo" at bounding box center [192, 170] width 53 height 7
click at [226, 171] on input "Seleccionar Archivo" at bounding box center [284, 171] width 117 height 8
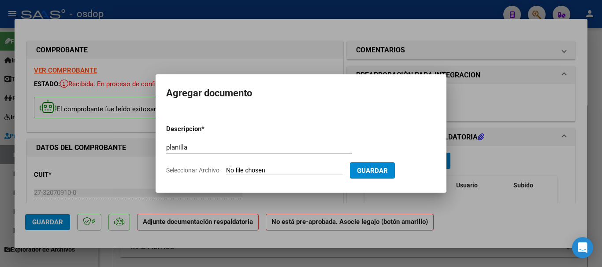
type input "C:\fakepath\Planilla de asistencias Genero Kinesiología [DATE].pdf"
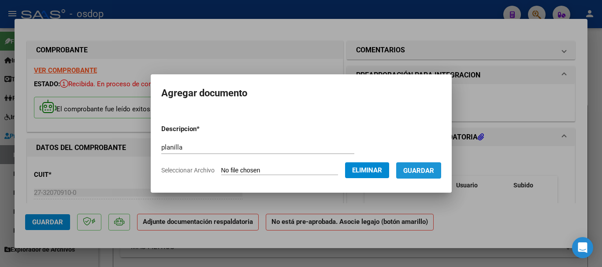
click at [420, 172] on span "Guardar" at bounding box center [418, 171] width 31 height 8
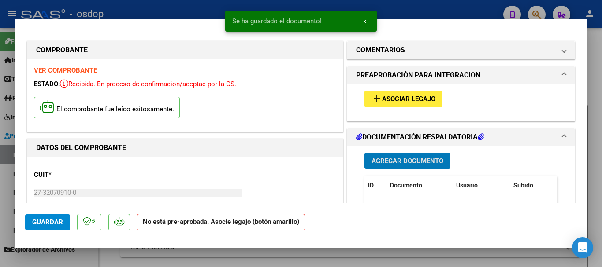
click at [58, 223] on span "Guardar" at bounding box center [47, 222] width 31 height 8
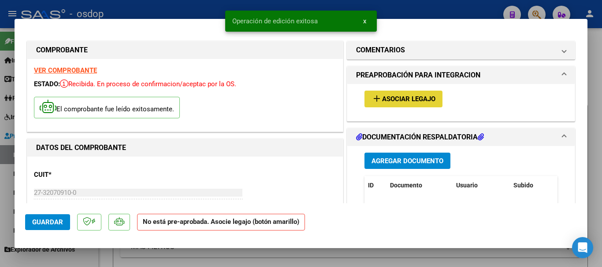
click at [400, 96] on span "Asociar Legajo" at bounding box center [408, 100] width 53 height 8
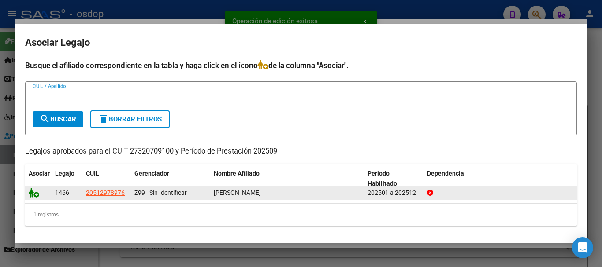
click at [29, 192] on icon at bounding box center [34, 193] width 11 height 10
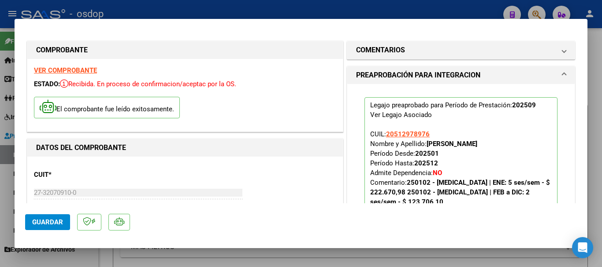
drag, startPoint x: 23, startPoint y: 220, endPoint x: 30, endPoint y: 220, distance: 6.6
click at [28, 220] on mat-dialog-container "COMPROBANTE VER COMPROBANTE ESTADO: Recibida. En proceso de confirmacion/acepta…" at bounding box center [301, 133] width 573 height 229
click at [33, 222] on span "Guardar" at bounding box center [47, 222] width 31 height 8
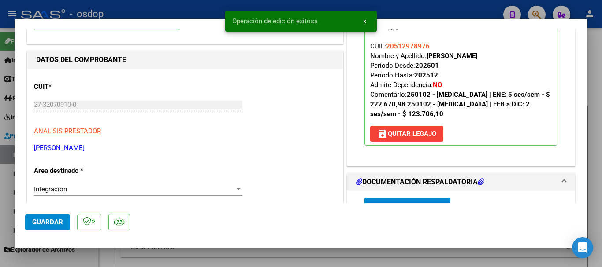
scroll to position [132, 0]
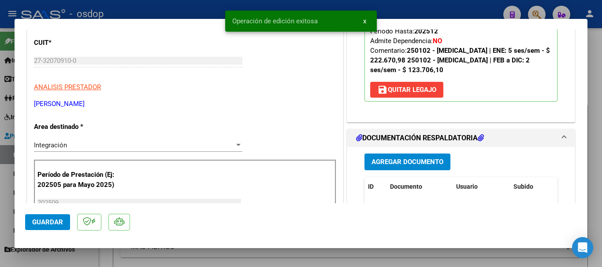
click at [386, 9] on div "Operación de edición exitosa x" at bounding box center [300, 21] width 173 height 42
click at [209, 9] on div at bounding box center [301, 133] width 602 height 267
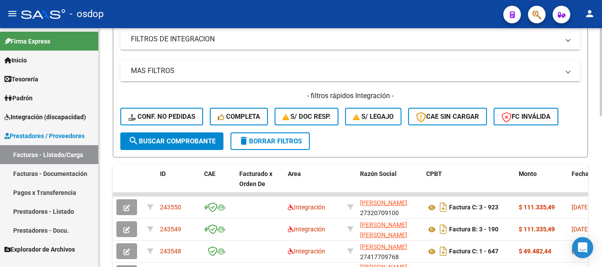
scroll to position [0, 0]
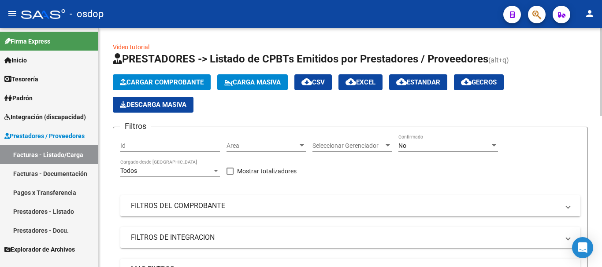
click at [154, 76] on button "Cargar Comprobante" at bounding box center [162, 82] width 98 height 16
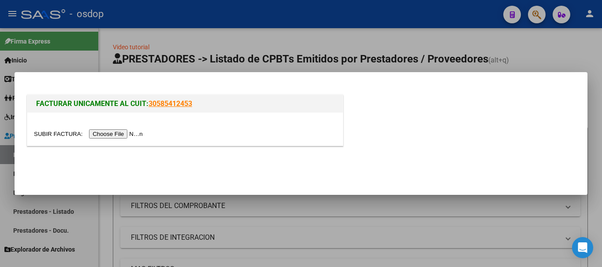
click at [132, 135] on input "file" at bounding box center [89, 133] width 111 height 9
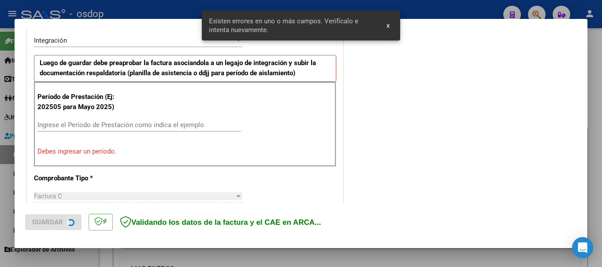
scroll to position [220, 0]
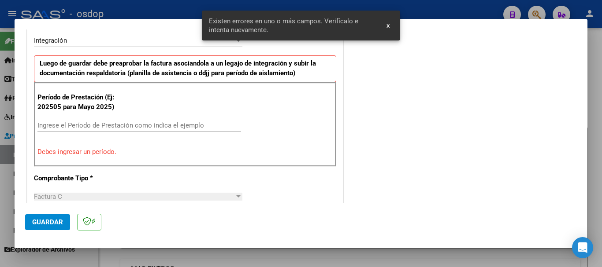
click at [130, 123] on input "Ingrese el Período de Prestación como indica el ejemplo" at bounding box center [138, 126] width 203 height 8
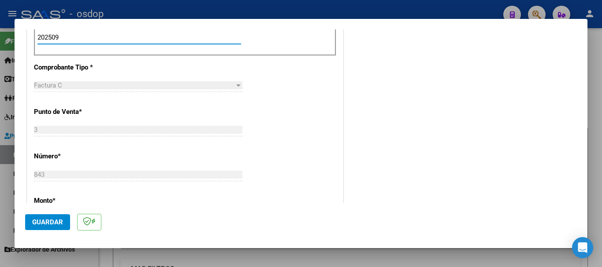
scroll to position [440, 0]
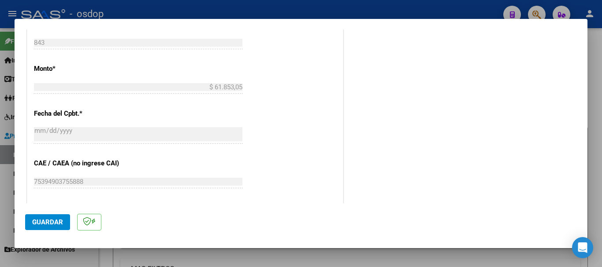
type input "202509"
click at [63, 224] on button "Guardar" at bounding box center [47, 222] width 45 height 16
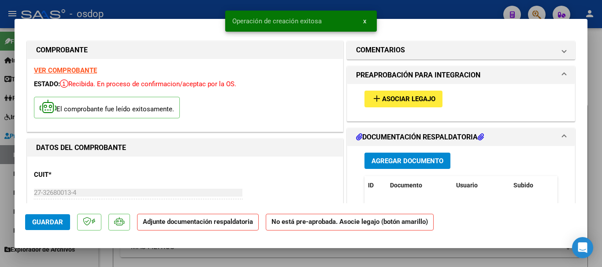
click at [378, 163] on span "Agregar Documento" at bounding box center [407, 161] width 72 height 8
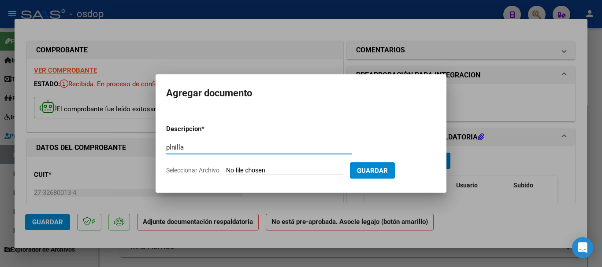
type input "plnilla"
click at [224, 168] on app-file-uploader "Seleccionar Archivo" at bounding box center [258, 170] width 184 height 8
click at [193, 175] on form "Descripcion * plnilla Escriba aquí una descripcion Seleccionar Archivo Guardar" at bounding box center [301, 150] width 270 height 64
click at [192, 170] on span "Seleccionar Archivo" at bounding box center [192, 170] width 53 height 7
click at [226, 170] on input "Seleccionar Archivo" at bounding box center [284, 171] width 117 height 8
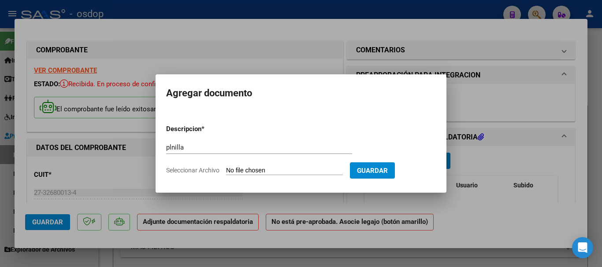
click at [211, 170] on span "Seleccionar Archivo" at bounding box center [192, 170] width 53 height 7
click at [226, 170] on input "Seleccionar Archivo" at bounding box center [284, 171] width 117 height 8
type input "C:\fakepath\Planilla de asistencias Genero Kinesiología [DATE].pdf"
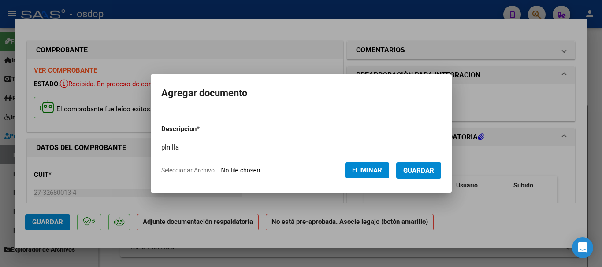
click at [382, 168] on span "Eliminar" at bounding box center [367, 170] width 30 height 8
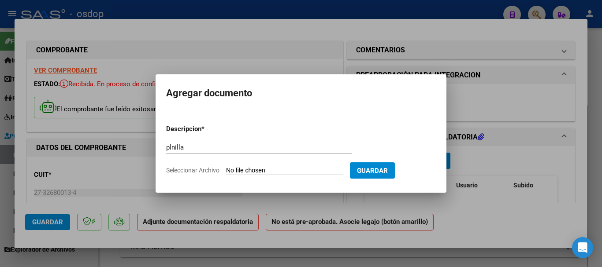
click at [213, 169] on span "Seleccionar Archivo" at bounding box center [192, 170] width 53 height 7
click at [226, 169] on input "Seleccionar Archivo" at bounding box center [284, 171] width 117 height 8
type input "C:\fakepath\PLANILLA ASISTENCIA- PSICOLOGÍA.pdf"
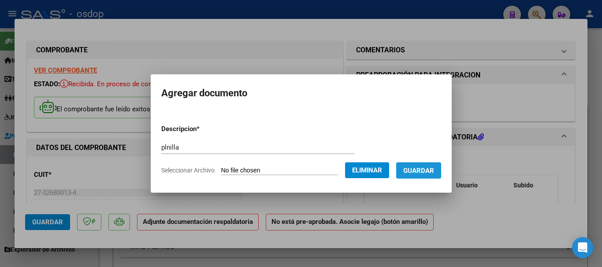
click at [417, 167] on span "Guardar" at bounding box center [418, 171] width 31 height 8
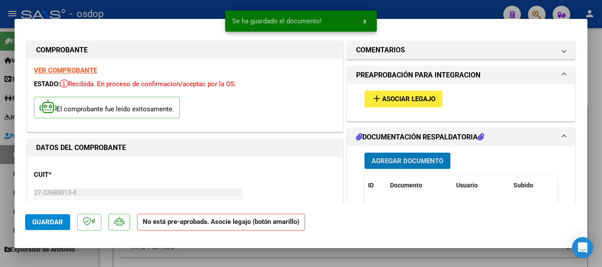
scroll to position [44, 0]
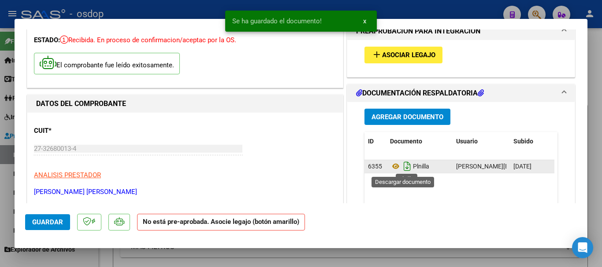
click at [402, 168] on icon "Descargar documento" at bounding box center [406, 166] width 11 height 14
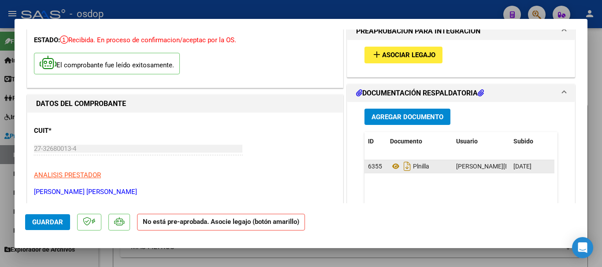
click at [55, 224] on span "Guardar" at bounding box center [47, 222] width 31 height 8
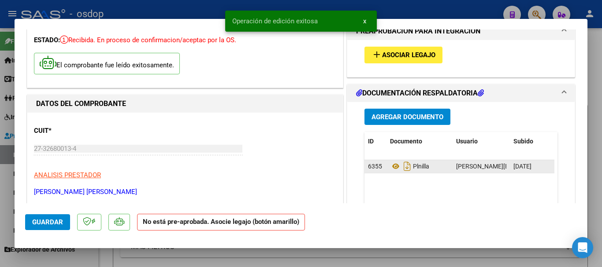
click at [392, 53] on span "Asociar Legajo" at bounding box center [408, 56] width 53 height 8
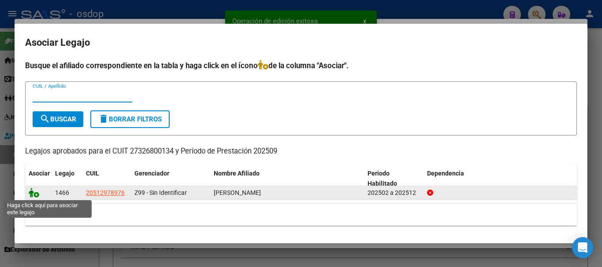
click at [33, 196] on icon at bounding box center [34, 193] width 11 height 10
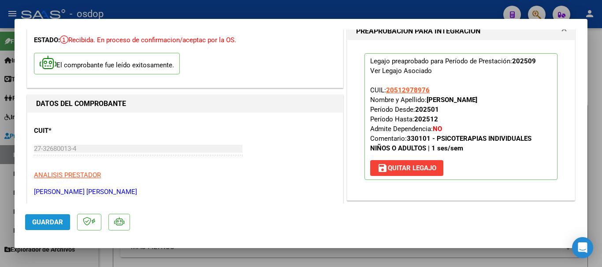
click at [40, 220] on span "Guardar" at bounding box center [47, 222] width 31 height 8
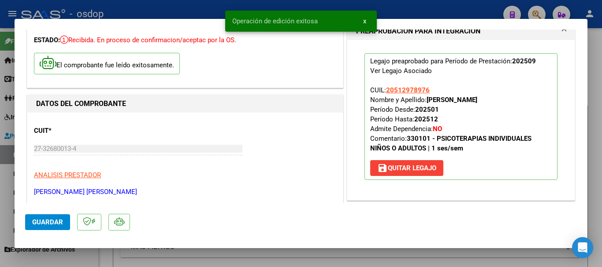
click at [451, 10] on div at bounding box center [301, 133] width 602 height 267
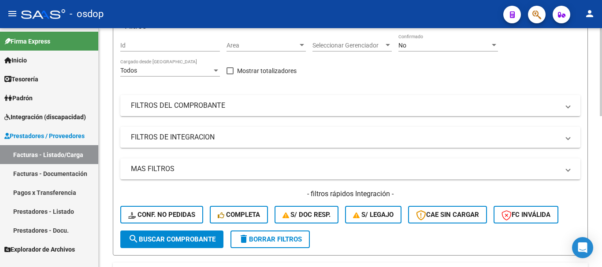
scroll to position [0, 0]
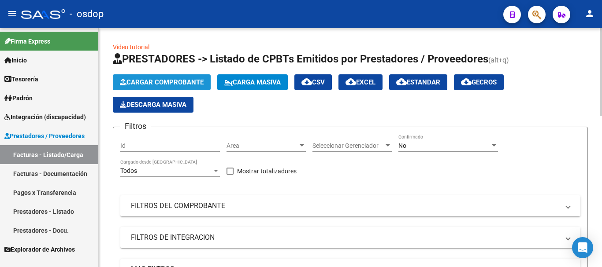
click at [173, 84] on span "Cargar Comprobante" at bounding box center [162, 82] width 84 height 8
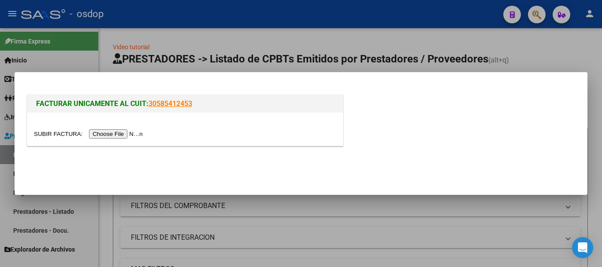
click at [123, 134] on input "file" at bounding box center [89, 133] width 111 height 9
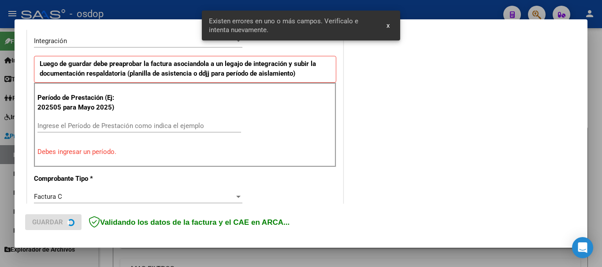
scroll to position [220, 0]
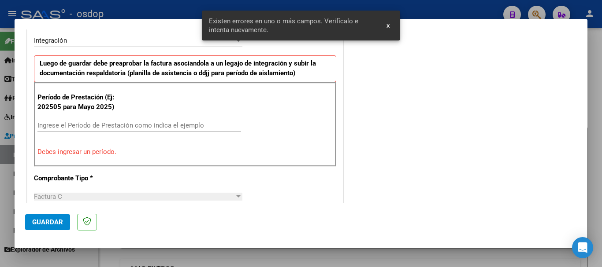
click at [77, 122] on input "Ingrese el Período de Prestación como indica el ejemplo" at bounding box center [138, 126] width 203 height 8
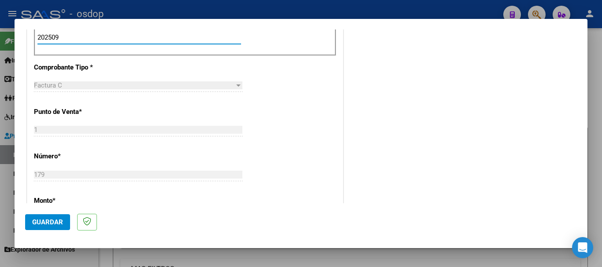
scroll to position [352, 0]
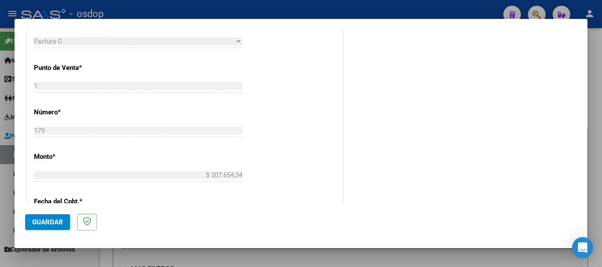
type input "202509"
click at [59, 221] on span "Guardar" at bounding box center [47, 222] width 31 height 8
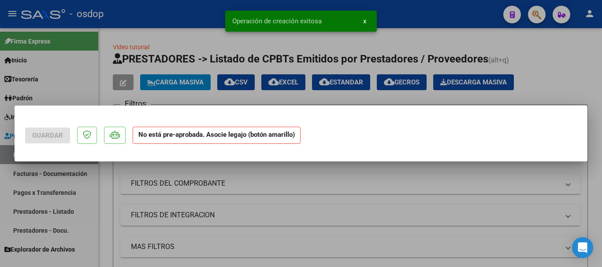
scroll to position [0, 0]
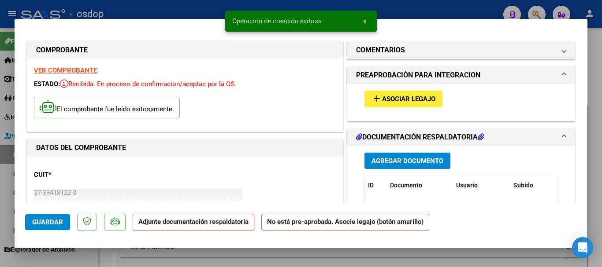
click at [381, 159] on span "Agregar Documento" at bounding box center [407, 161] width 72 height 8
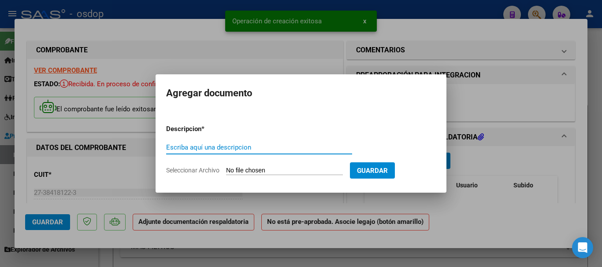
click at [217, 146] on input "Escriba aquí una descripcion" at bounding box center [259, 148] width 186 height 8
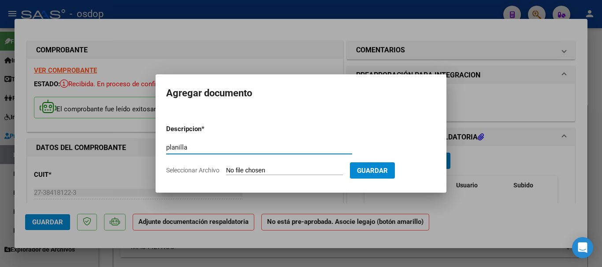
type input "planilla"
click at [185, 172] on span "Seleccionar Archivo" at bounding box center [192, 170] width 53 height 7
click at [226, 172] on input "Seleccionar Archivo" at bounding box center [284, 171] width 117 height 8
type input "C:\fakepath\asi [PERSON_NAME][GEOGRAPHIC_DATA]pdf"
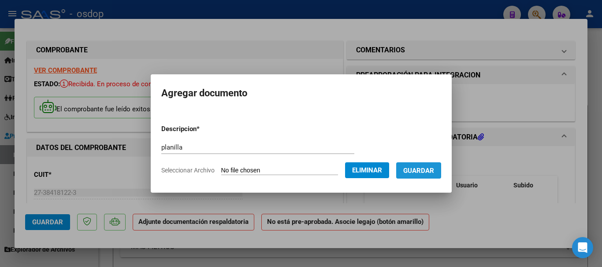
click at [422, 173] on span "Guardar" at bounding box center [418, 171] width 31 height 8
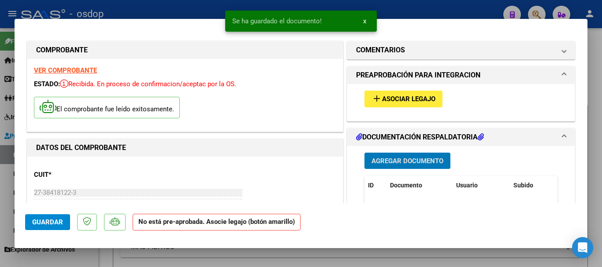
click at [40, 220] on span "Guardar" at bounding box center [47, 222] width 31 height 8
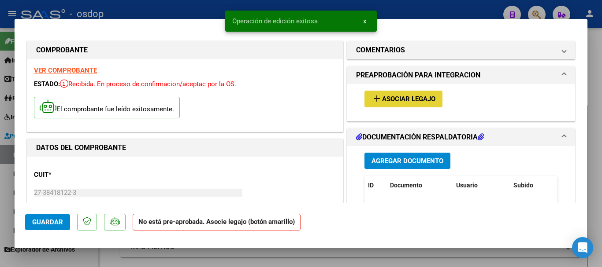
click at [399, 100] on span "Asociar Legajo" at bounding box center [408, 100] width 53 height 8
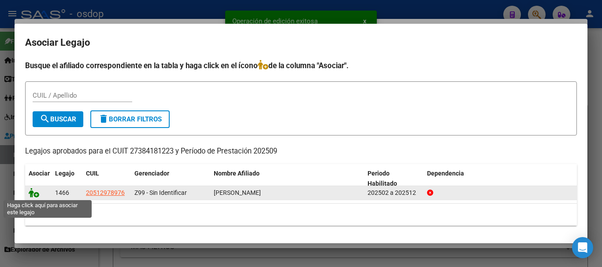
click at [32, 192] on icon at bounding box center [34, 193] width 11 height 10
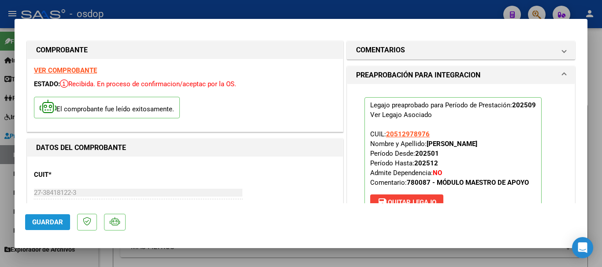
click at [41, 226] on span "Guardar" at bounding box center [47, 222] width 31 height 8
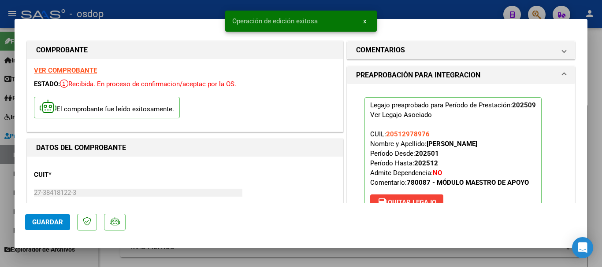
click at [143, 10] on div at bounding box center [301, 133] width 602 height 267
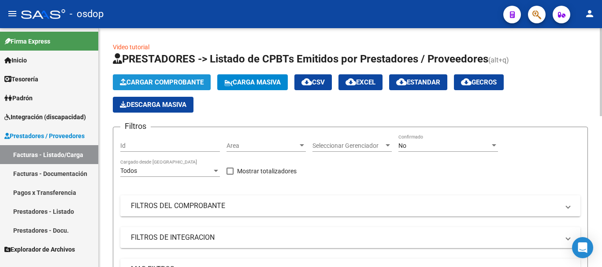
click at [179, 87] on button "Cargar Comprobante" at bounding box center [162, 82] width 98 height 16
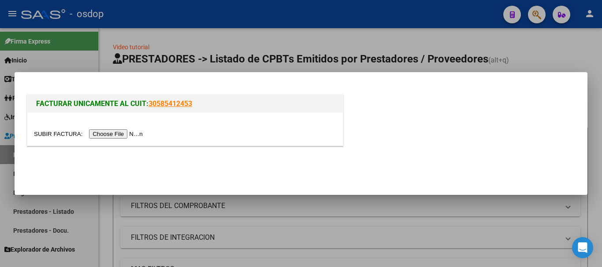
click at [128, 133] on input "file" at bounding box center [89, 133] width 111 height 9
click at [120, 135] on input "file" at bounding box center [89, 133] width 111 height 9
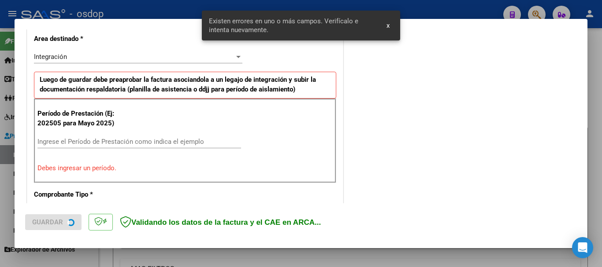
scroll to position [220, 0]
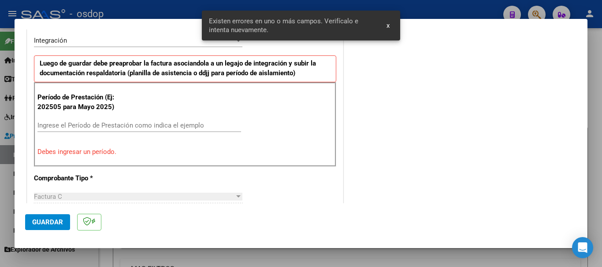
click at [150, 125] on input "Ingrese el Período de Prestación como indica el ejemplo" at bounding box center [138, 126] width 203 height 8
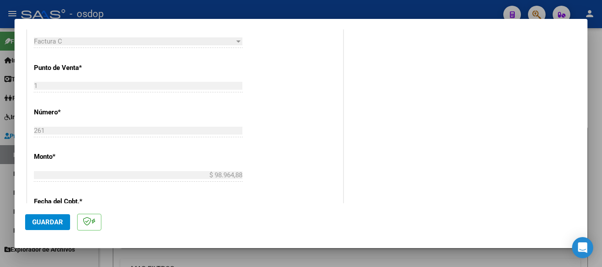
scroll to position [396, 0]
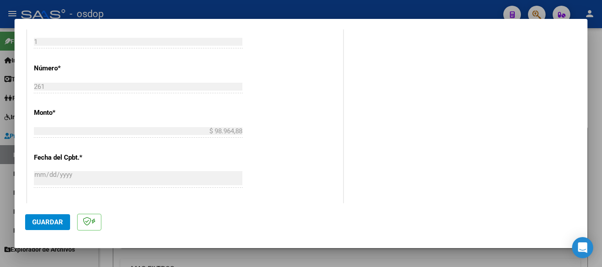
type input "202509"
click at [59, 220] on span "Guardar" at bounding box center [47, 222] width 31 height 8
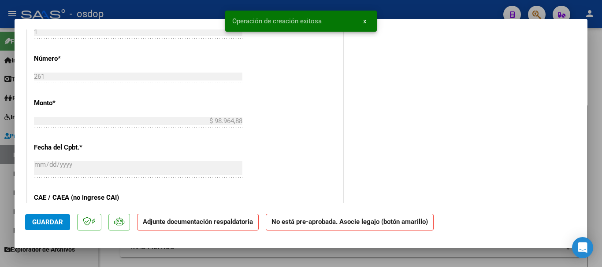
scroll to position [0, 0]
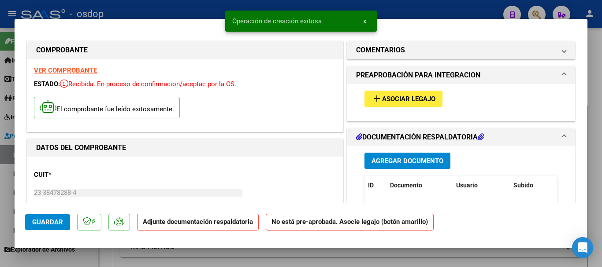
click at [381, 160] on span "Agregar Documento" at bounding box center [407, 161] width 72 height 8
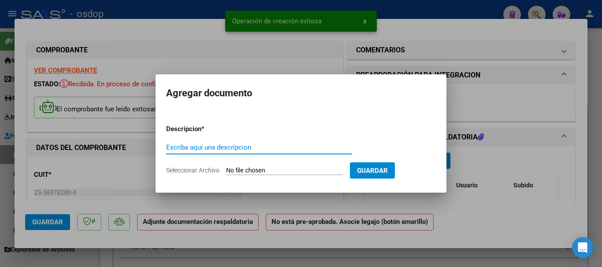
click at [218, 147] on input "Escriba aquí una descripcion" at bounding box center [259, 148] width 186 height 8
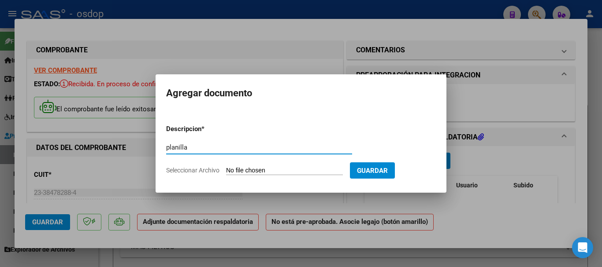
type input "planilla"
click at [216, 174] on form "Descripcion * planilla Escriba aquí una descripcion Seleccionar Archivo Guardar" at bounding box center [301, 150] width 270 height 64
click at [205, 168] on span "Seleccionar Archivo" at bounding box center [192, 170] width 53 height 7
click at [226, 168] on input "Seleccionar Archivo" at bounding box center [284, 171] width 117 height 8
type input "C:\fakepath\Asistencia Septiembre [PERSON_NAME] (MiclinaLorenzo).pdf"
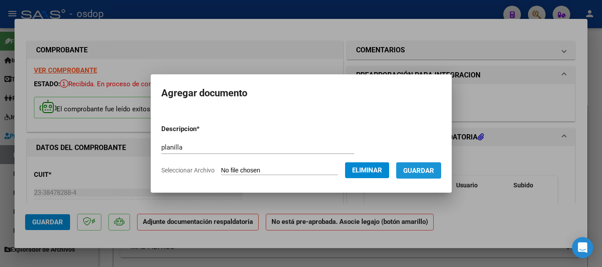
click at [417, 167] on span "Guardar" at bounding box center [418, 171] width 31 height 8
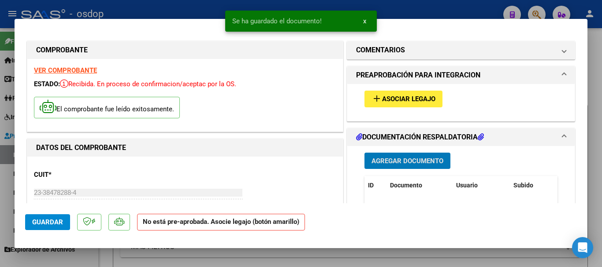
click at [63, 223] on button "Guardar" at bounding box center [47, 222] width 45 height 16
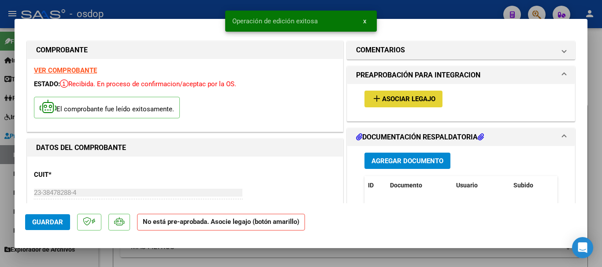
click at [401, 97] on span "Asociar Legajo" at bounding box center [408, 100] width 53 height 8
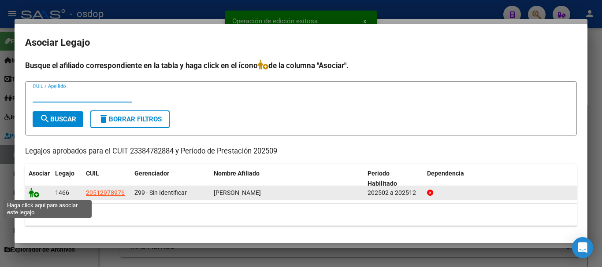
click at [30, 195] on icon at bounding box center [34, 193] width 11 height 10
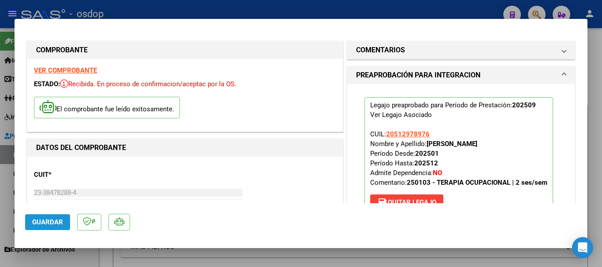
click at [50, 222] on span "Guardar" at bounding box center [47, 222] width 31 height 8
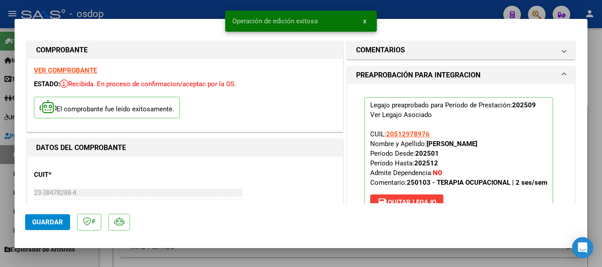
click at [422, 6] on div at bounding box center [301, 133] width 602 height 267
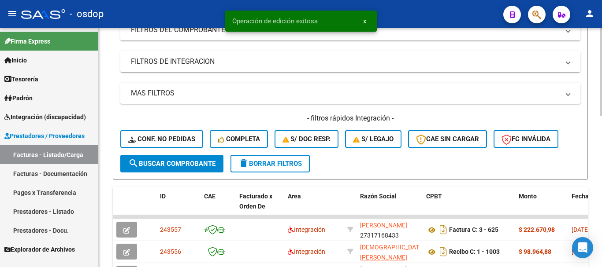
scroll to position [264, 0]
